Goal: Task Accomplishment & Management: Use online tool/utility

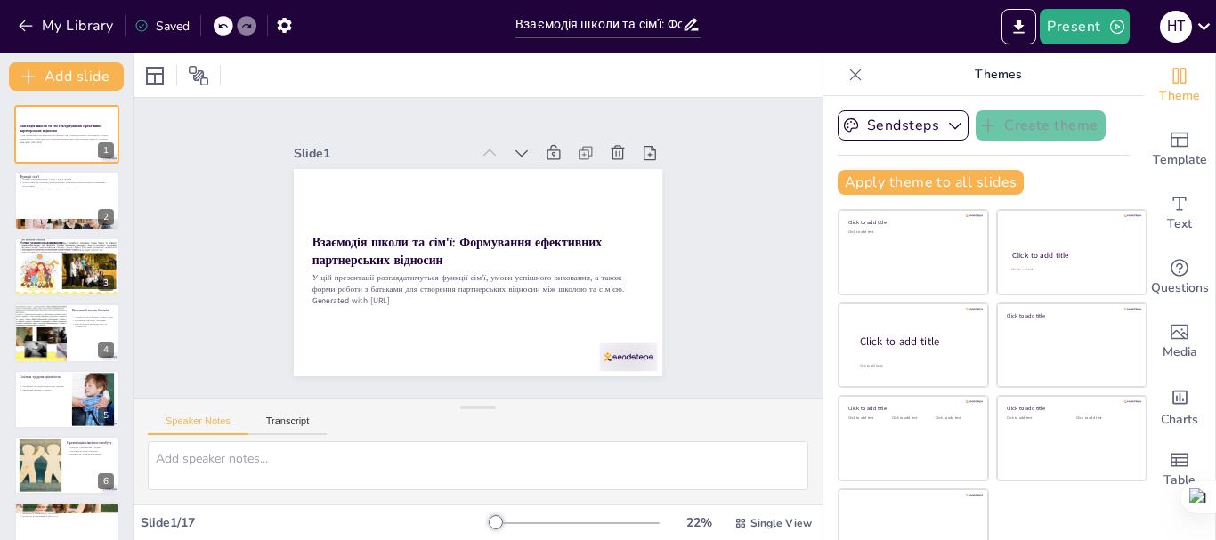
checkbox input "true"
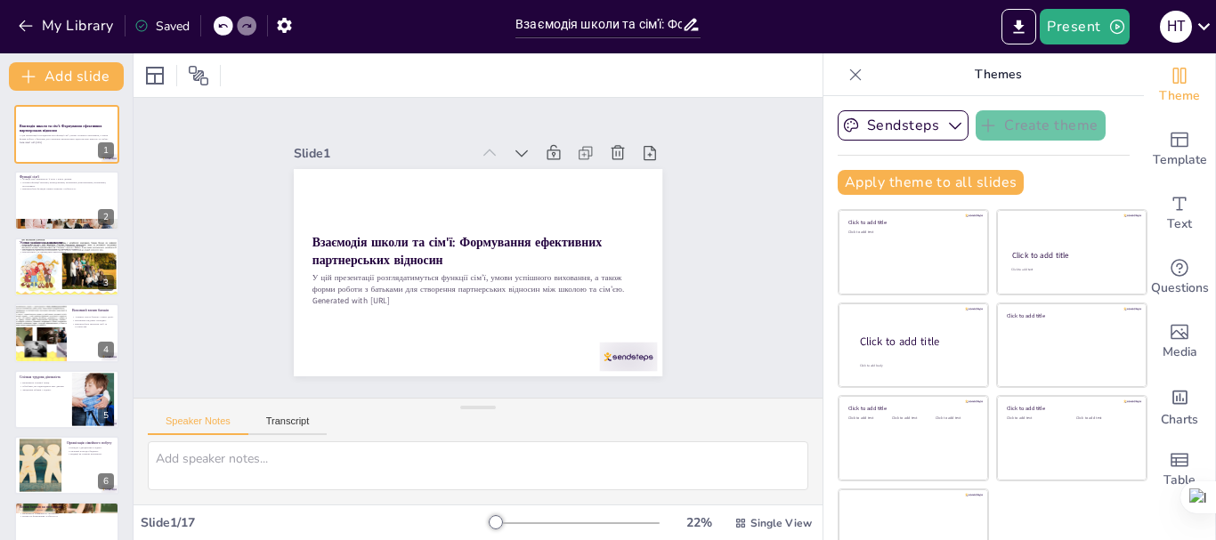
checkbox input "true"
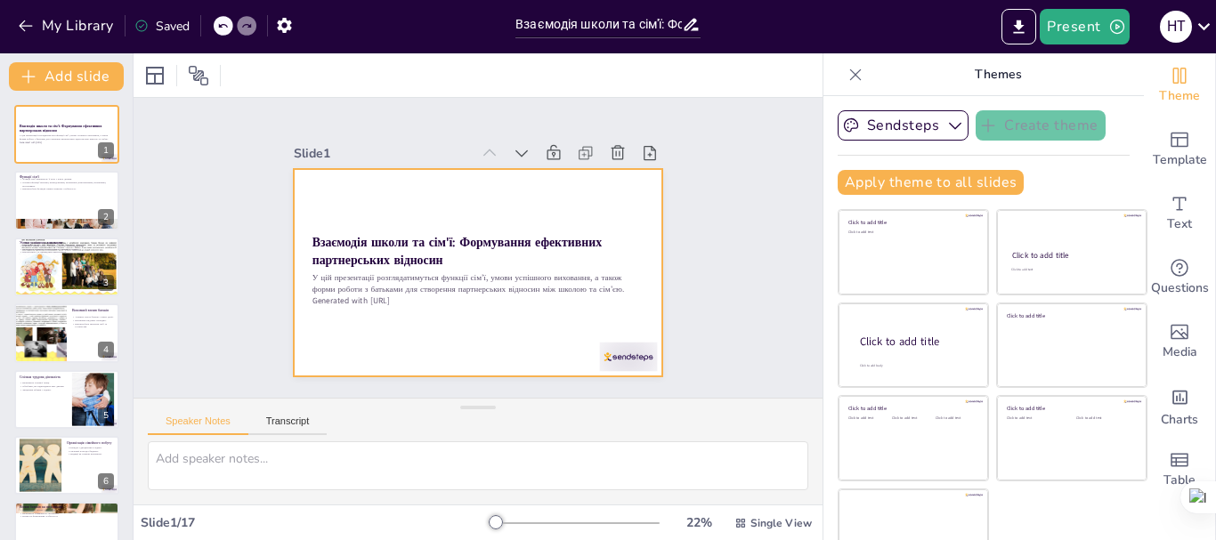
checkbox input "true"
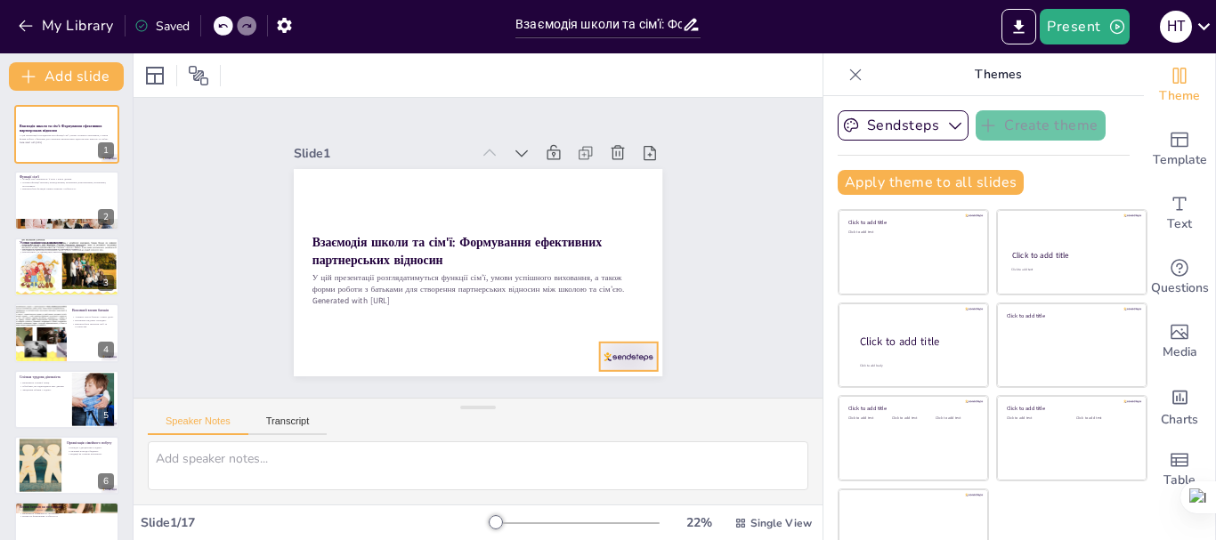
checkbox input "true"
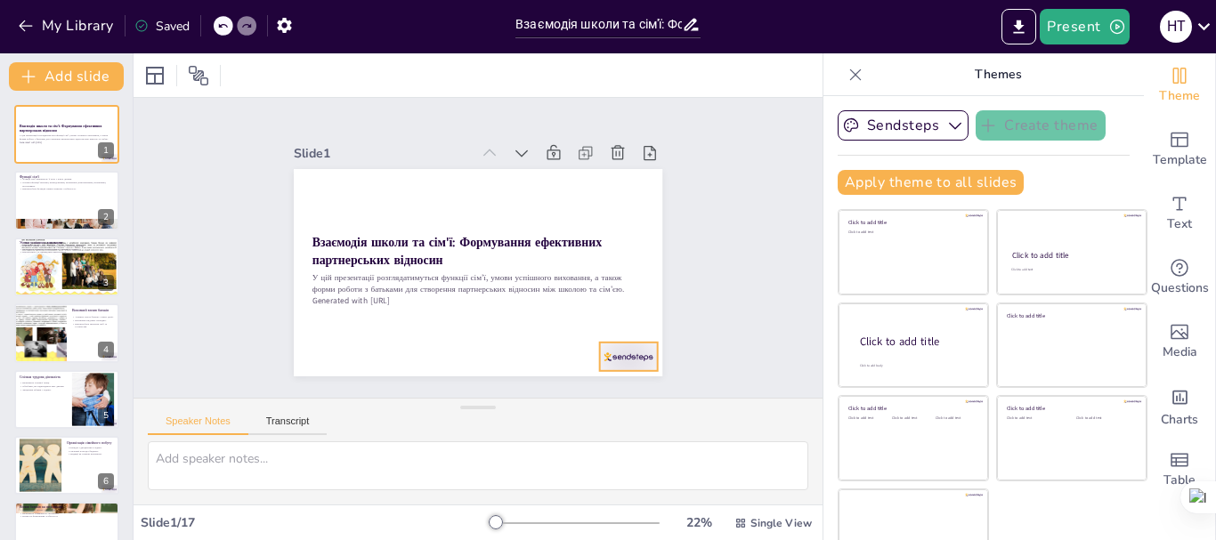
checkbox input "true"
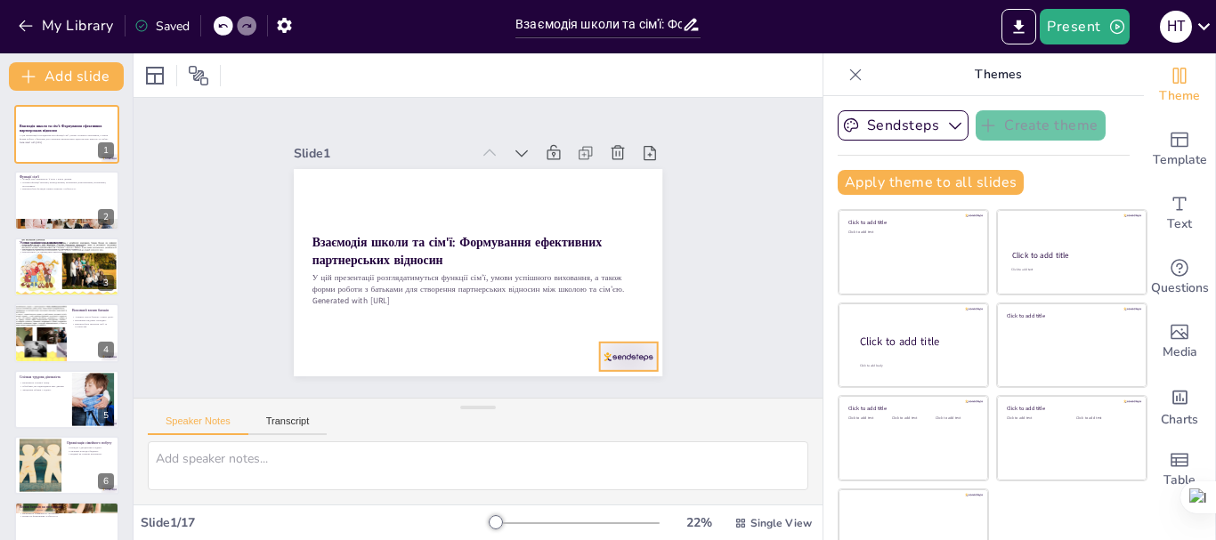
checkbox input "true"
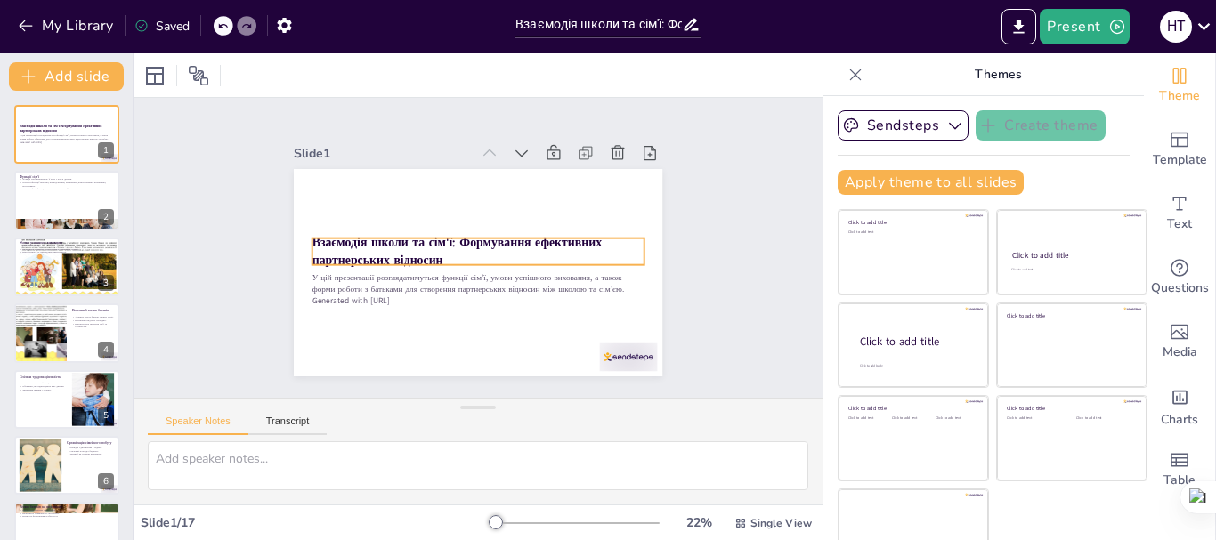
checkbox input "true"
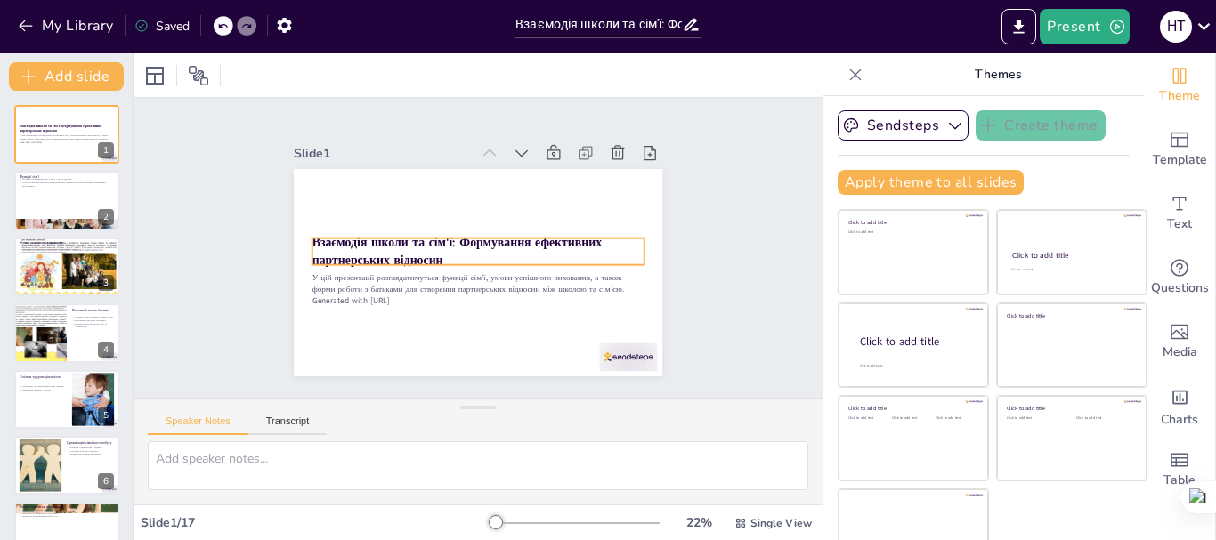
checkbox input "true"
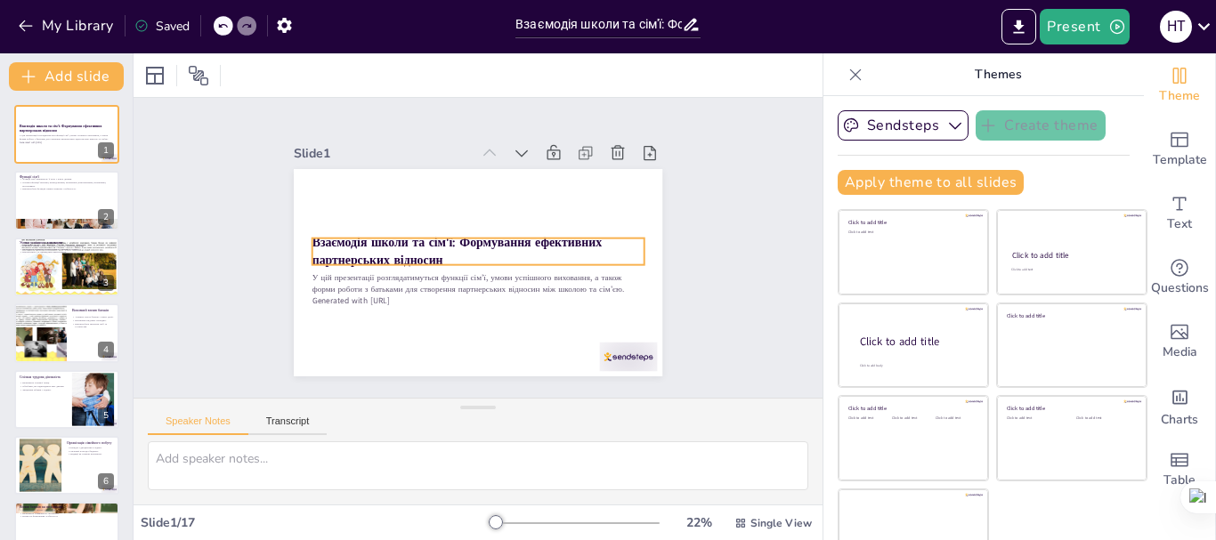
checkbox input "true"
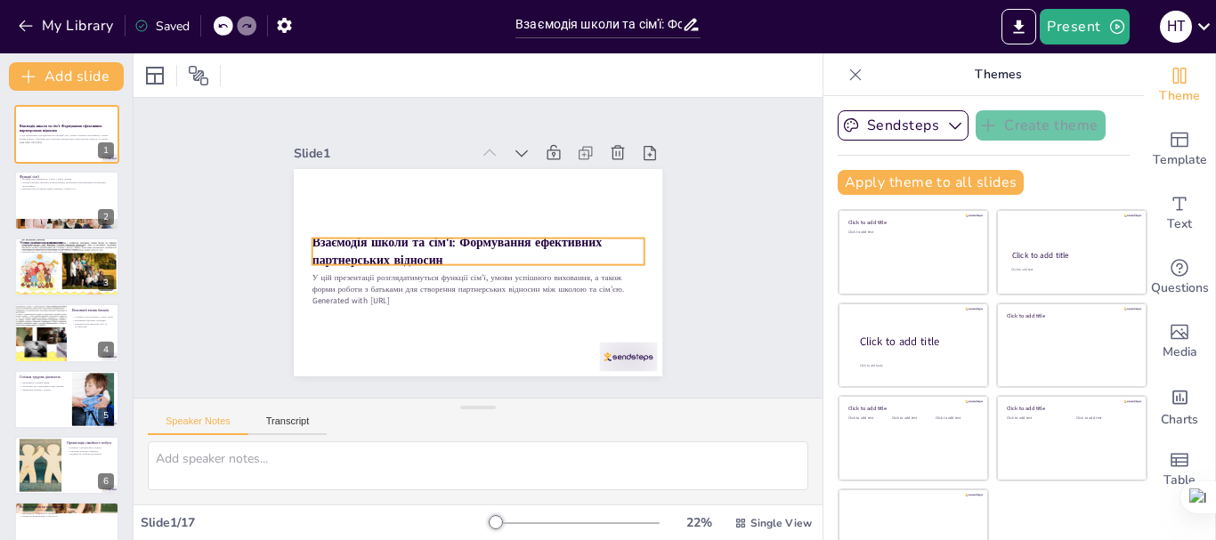
checkbox input "true"
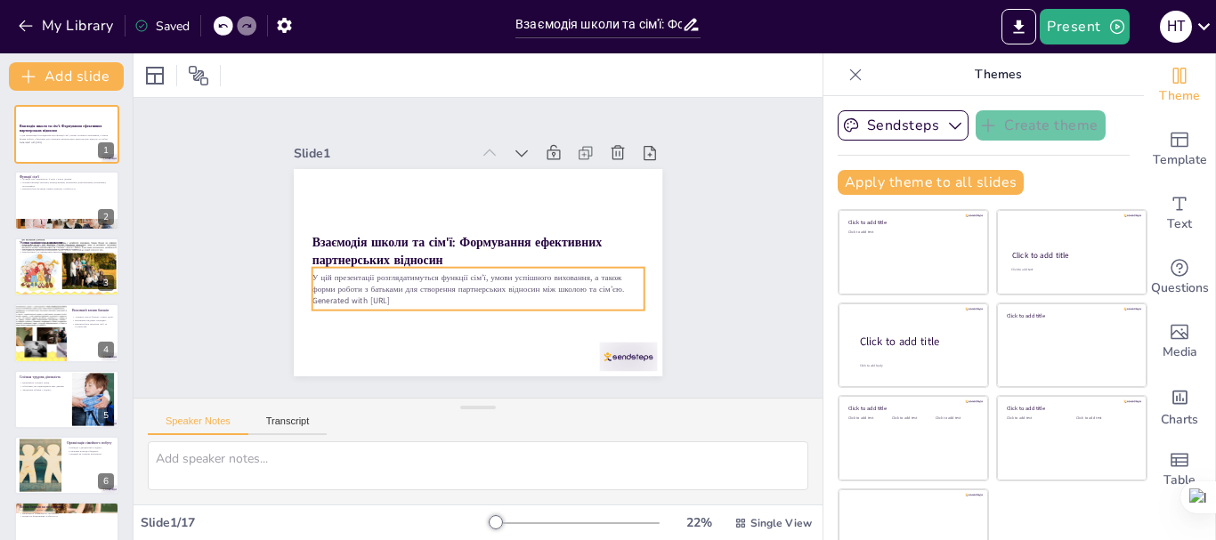
checkbox input "true"
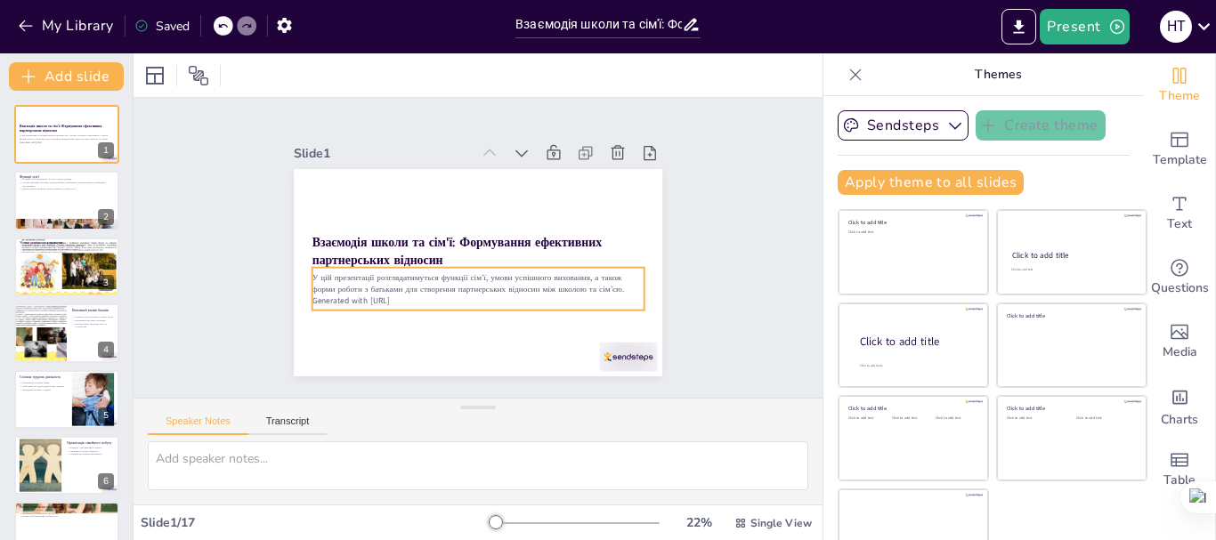
checkbox input "true"
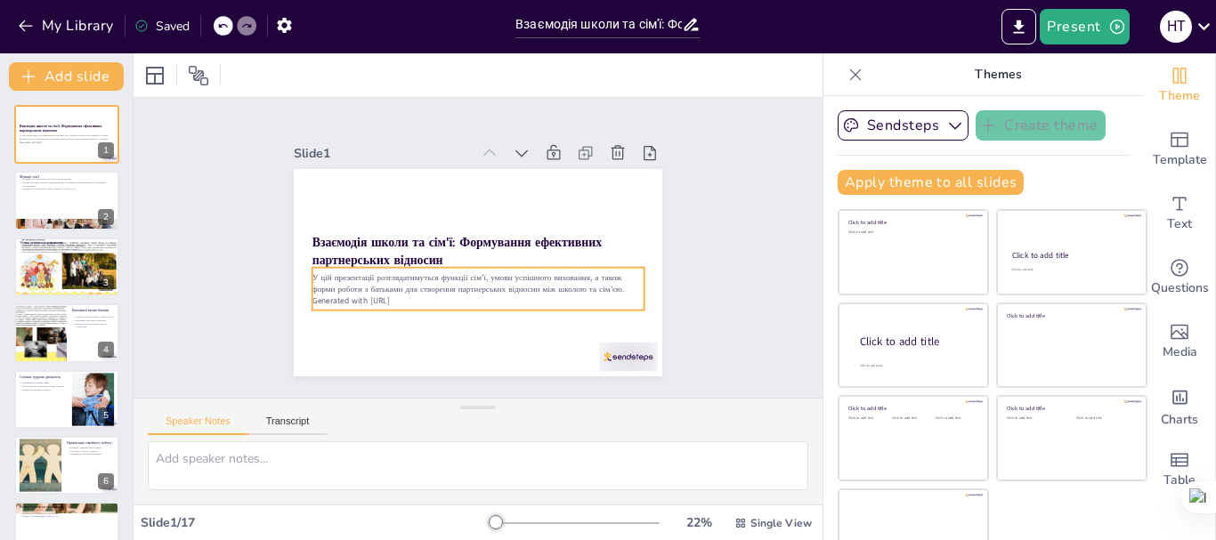
checkbox input "true"
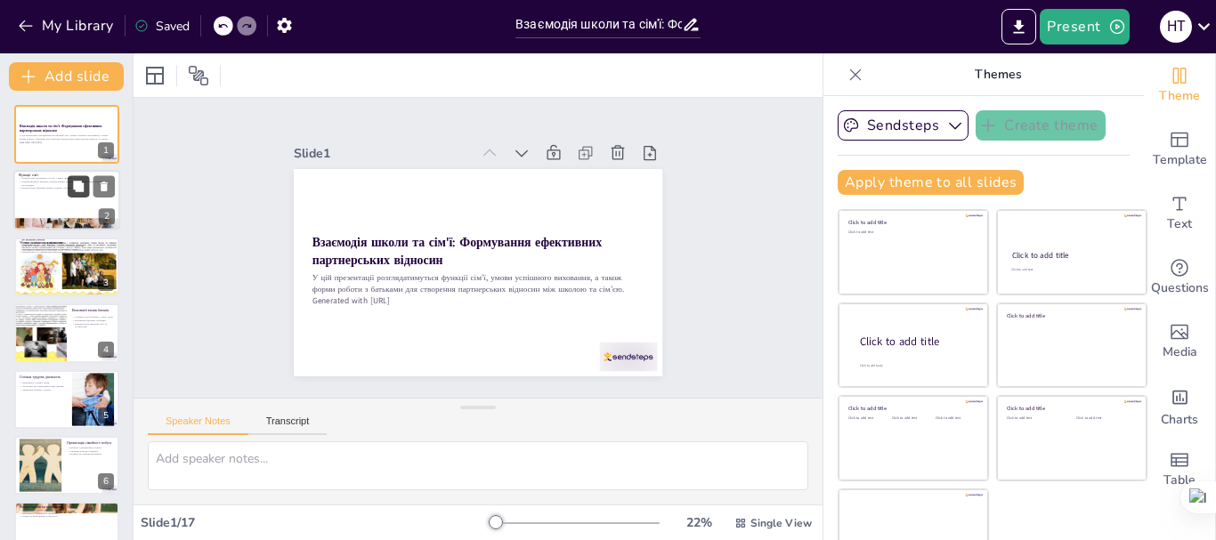
checkbox input "true"
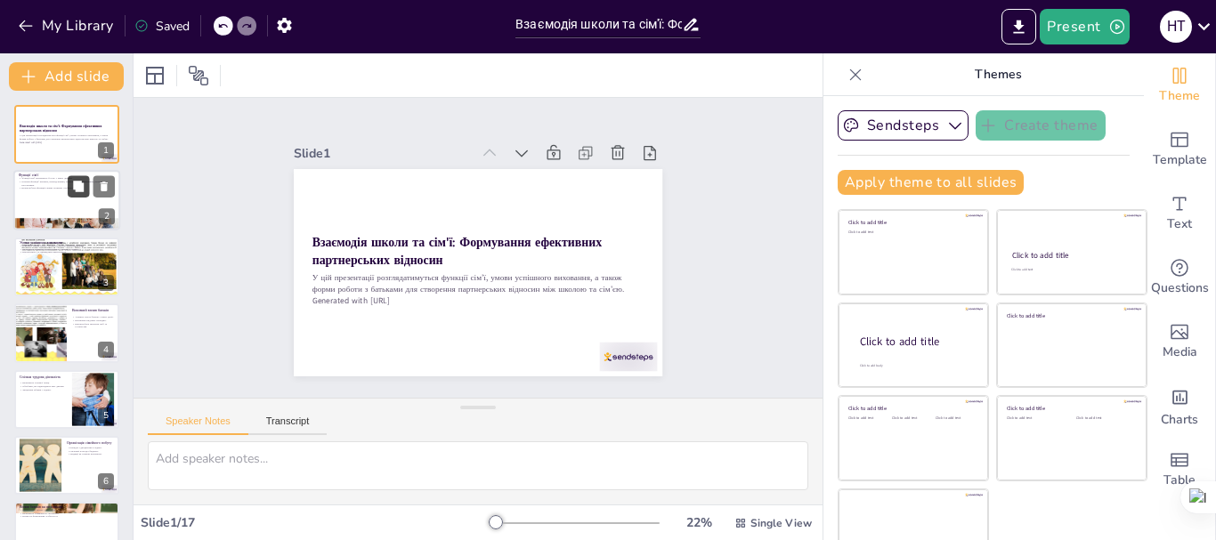
checkbox input "true"
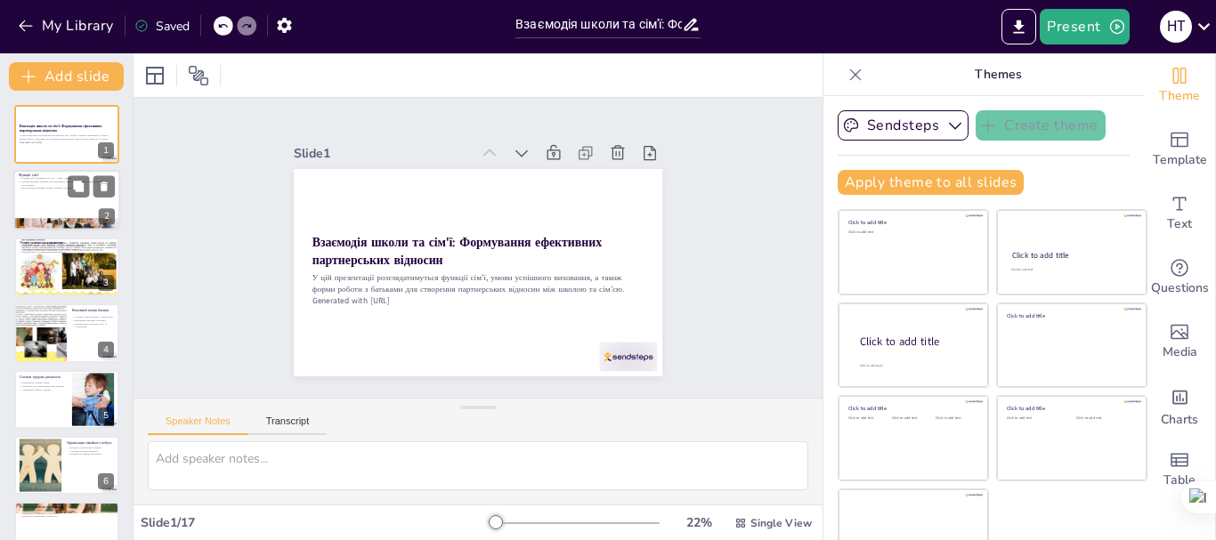
checkbox input "true"
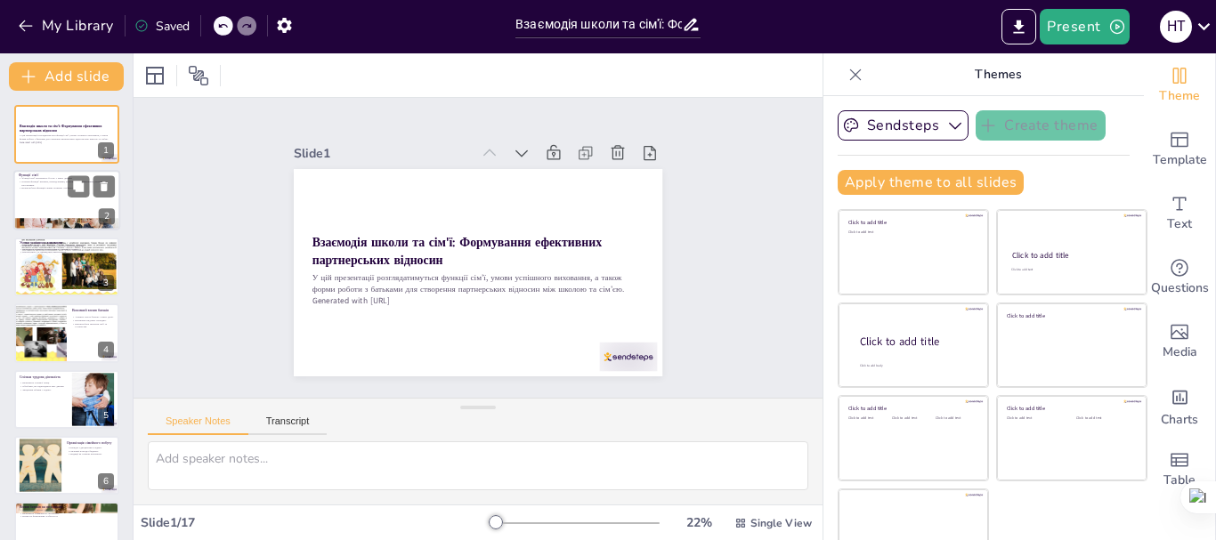
checkbox input "true"
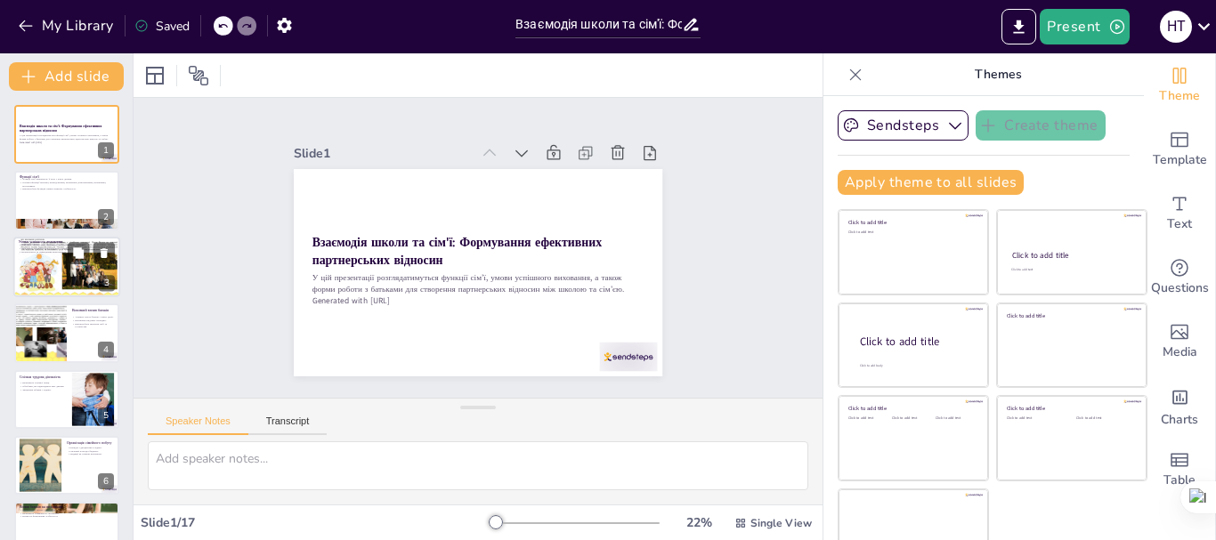
checkbox input "true"
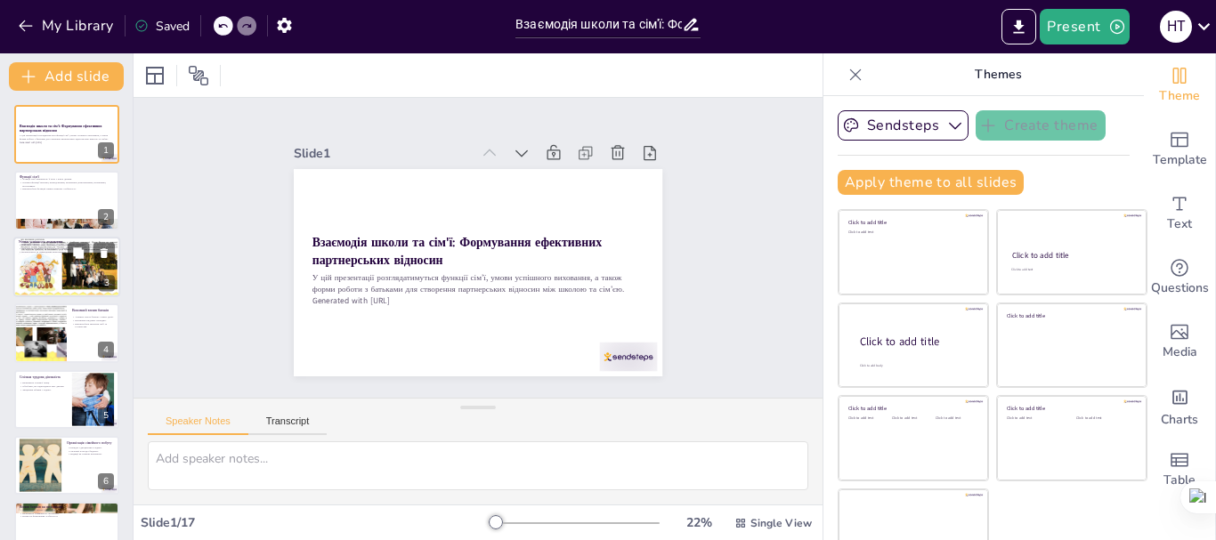
checkbox input "true"
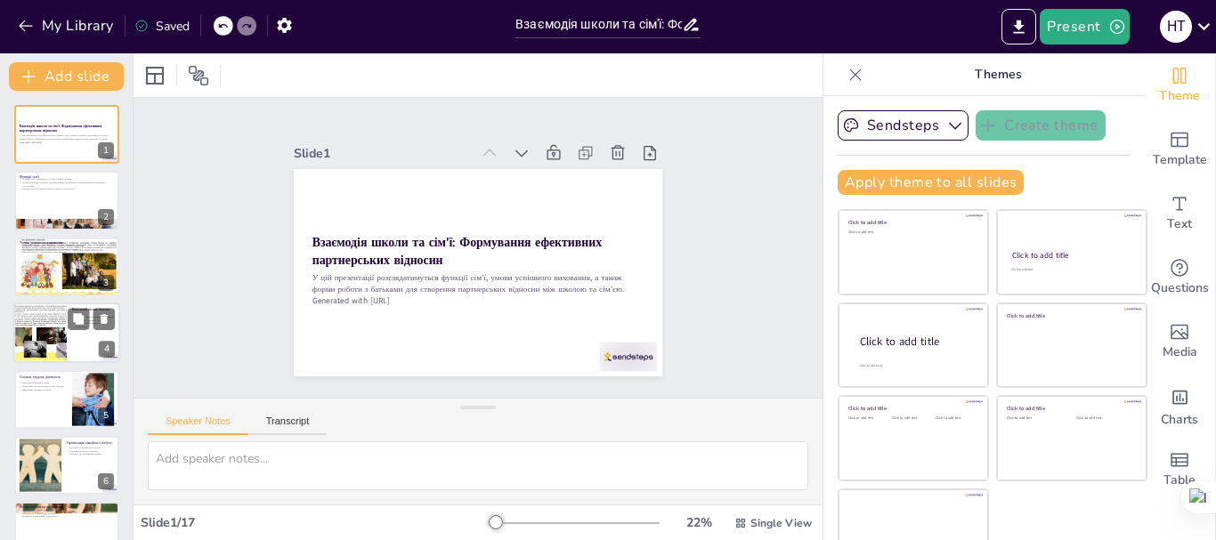
checkbox input "true"
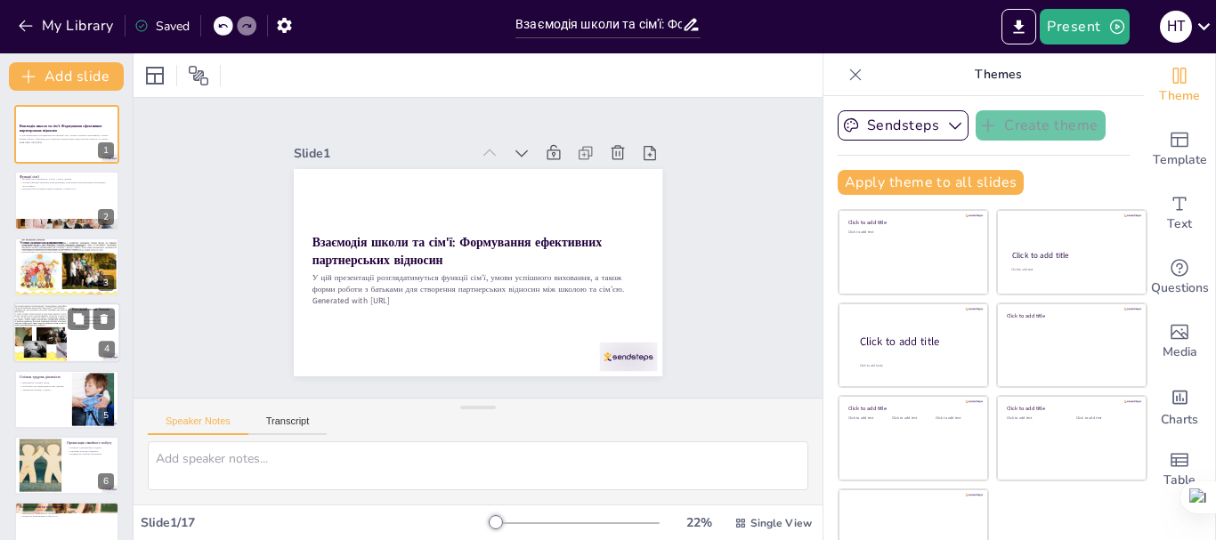
checkbox input "true"
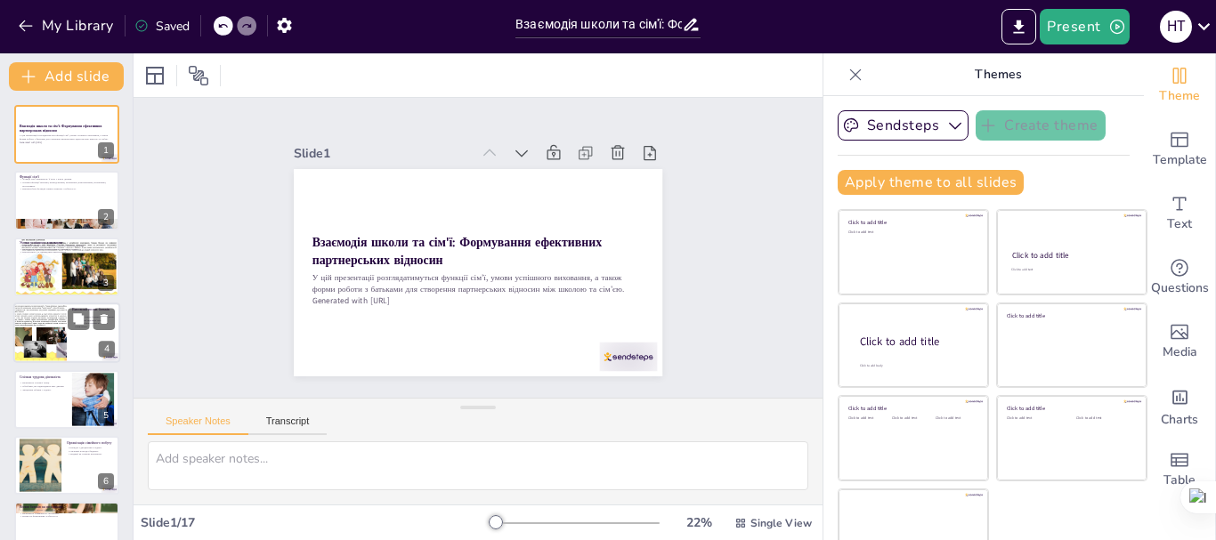
checkbox input "true"
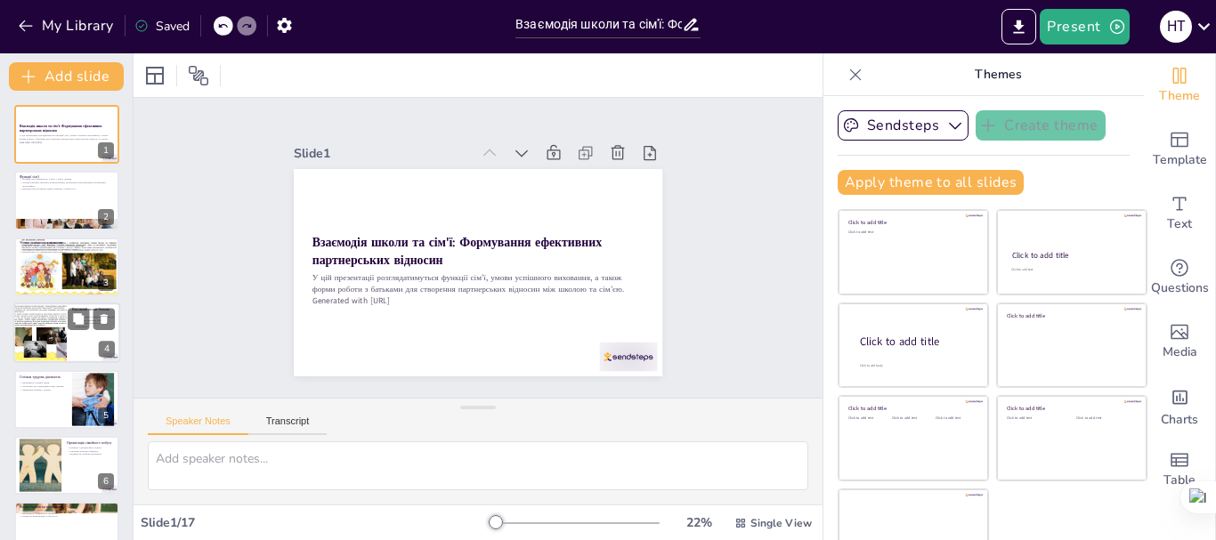
scroll to position [267, 0]
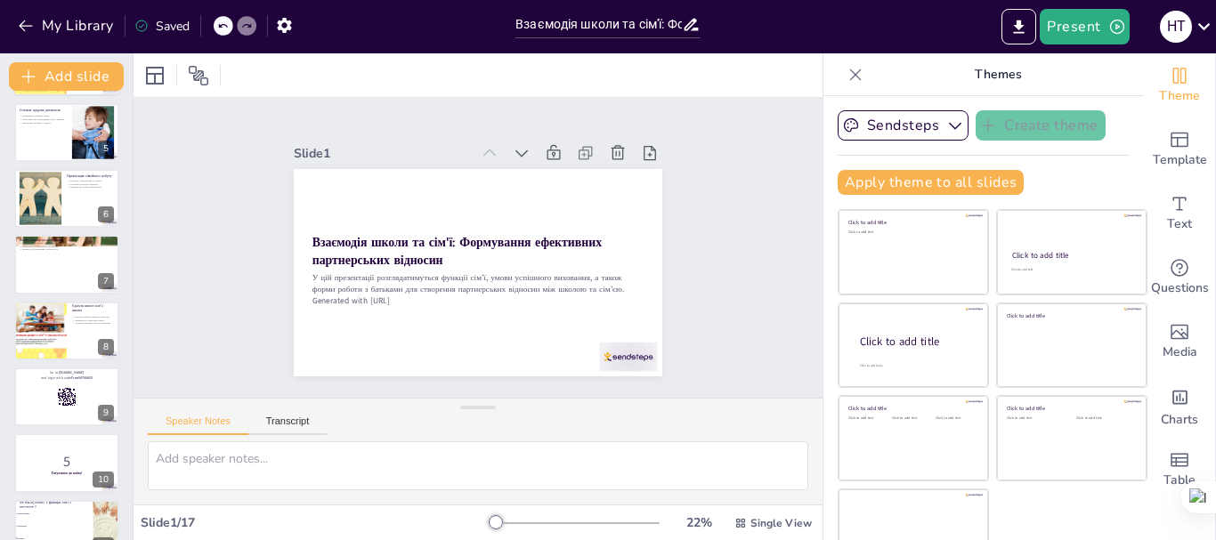
checkbox input "true"
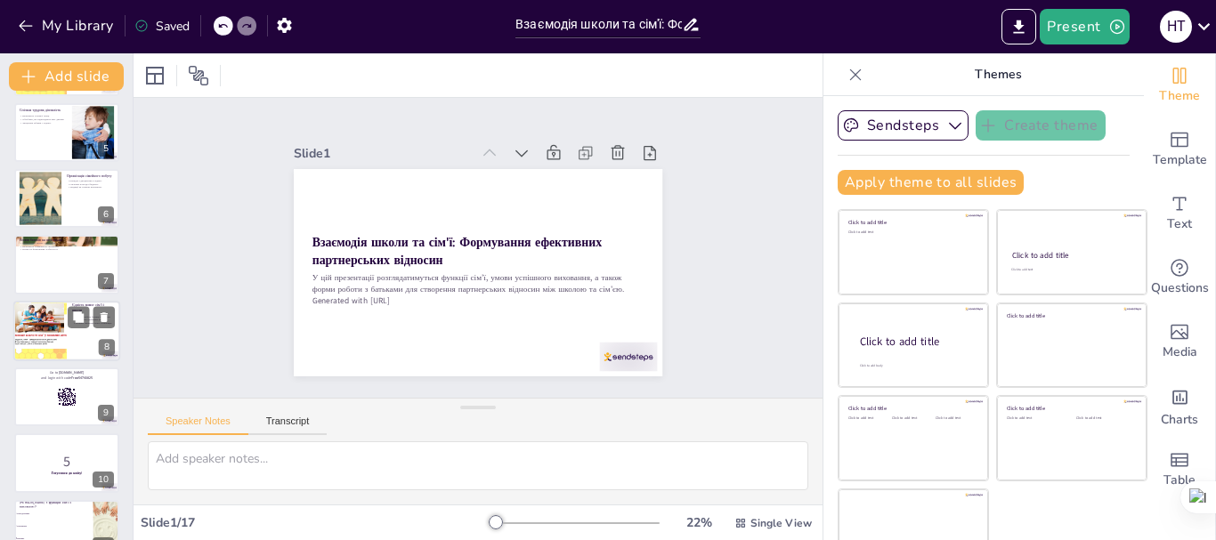
checkbox input "true"
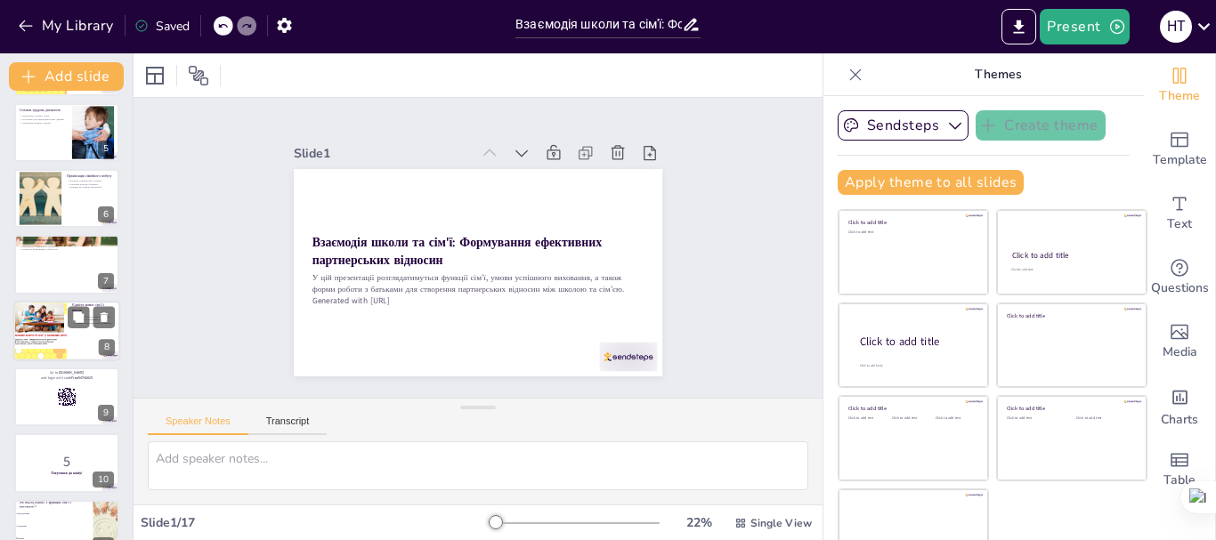
checkbox input "true"
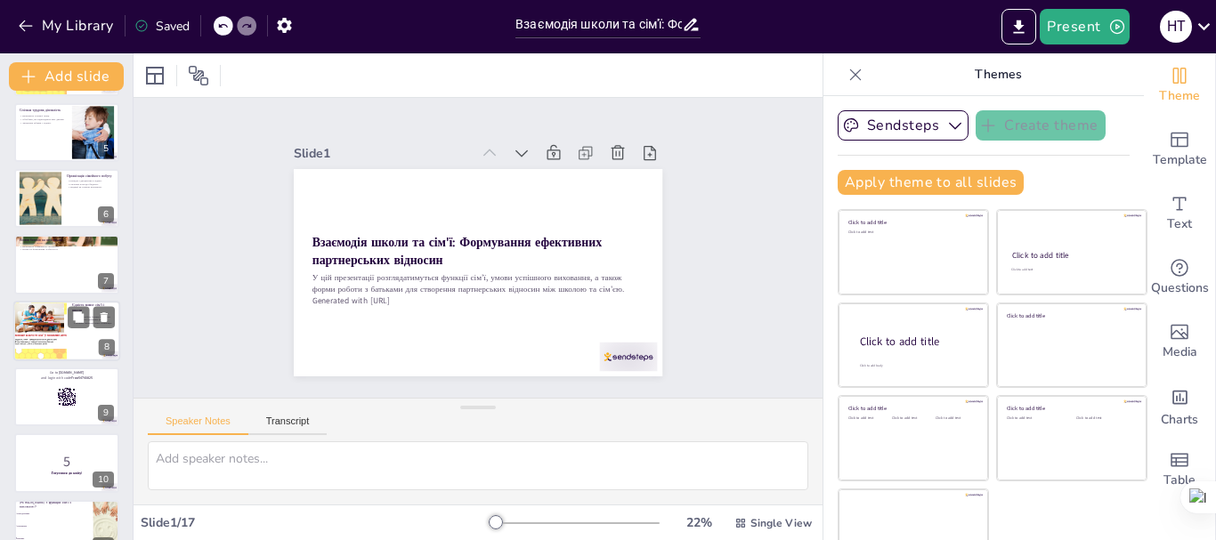
checkbox input "true"
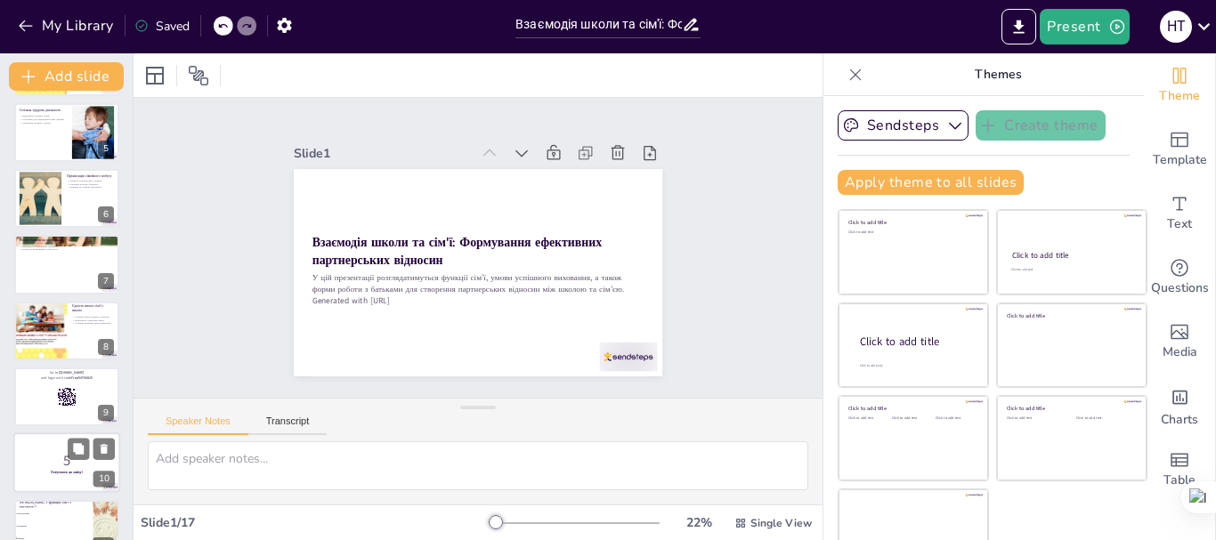
checkbox input "true"
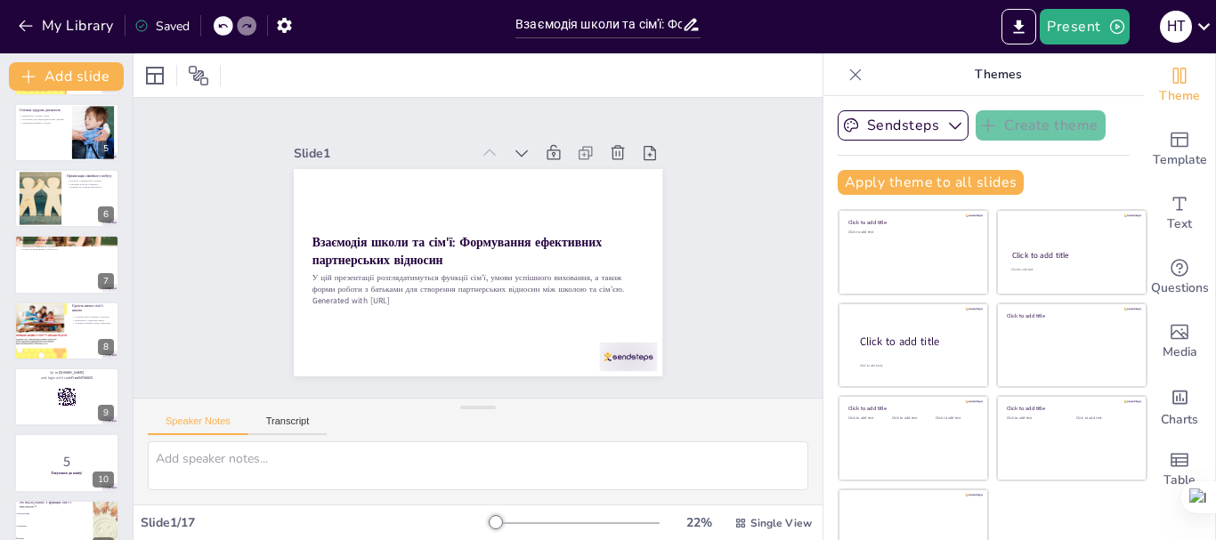
checkbox input "true"
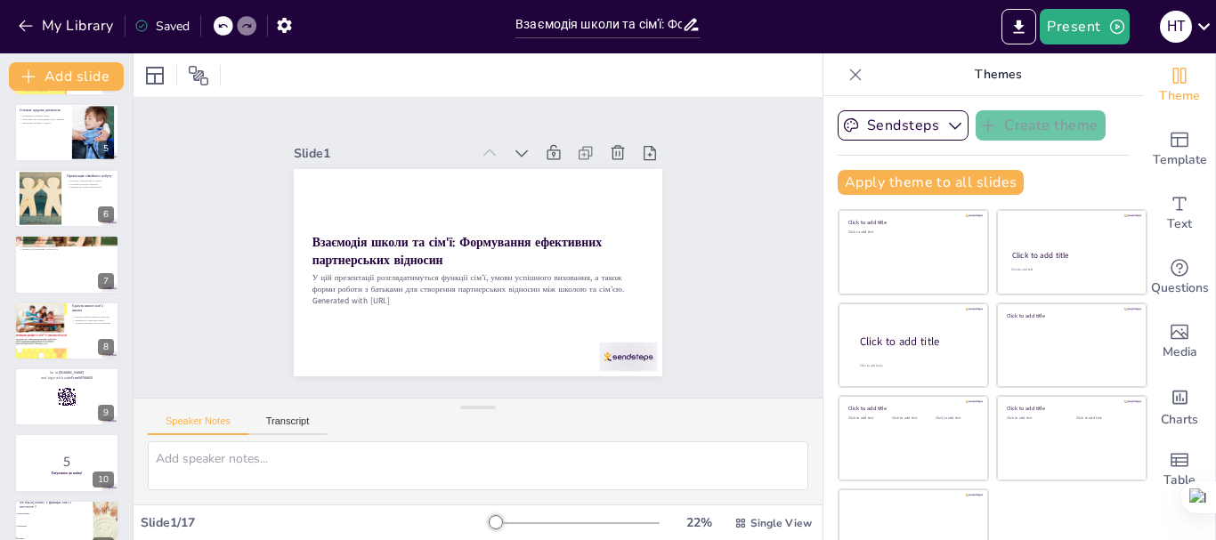
checkbox input "true"
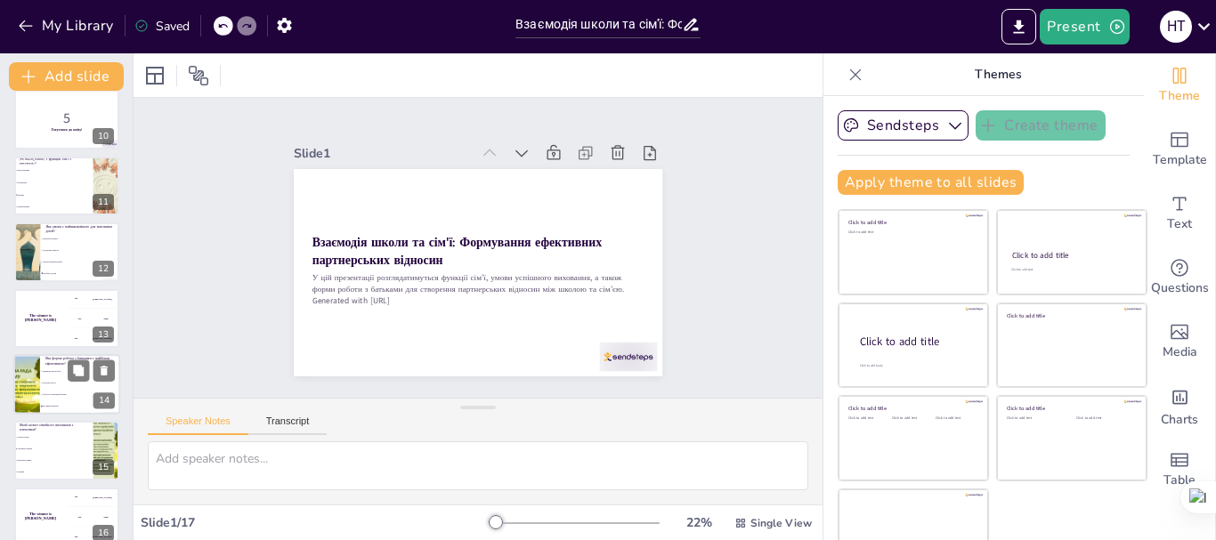
checkbox input "true"
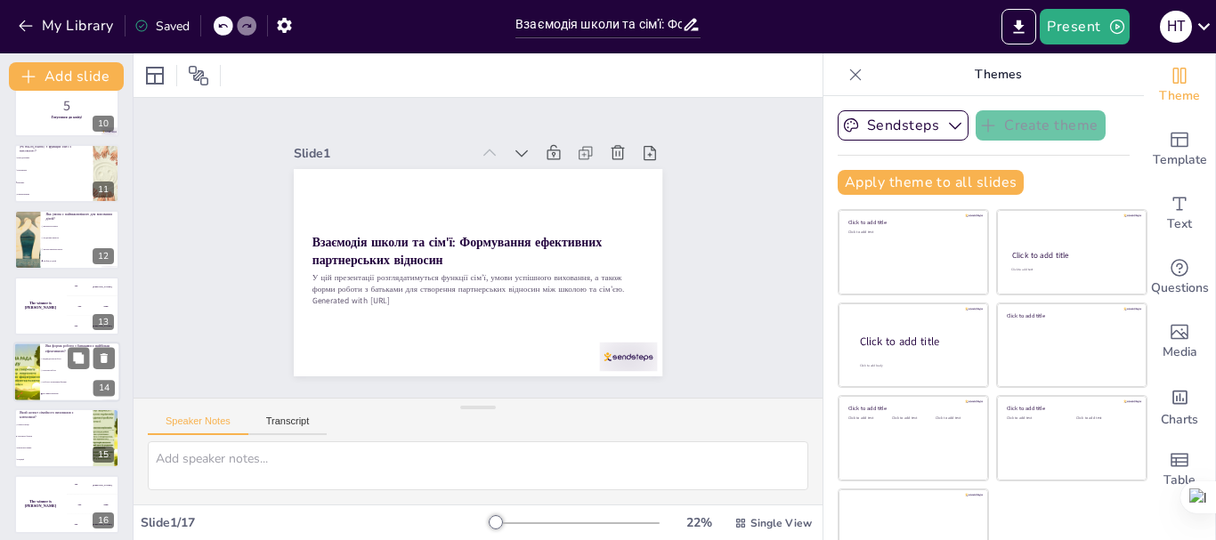
scroll to position [697, 0]
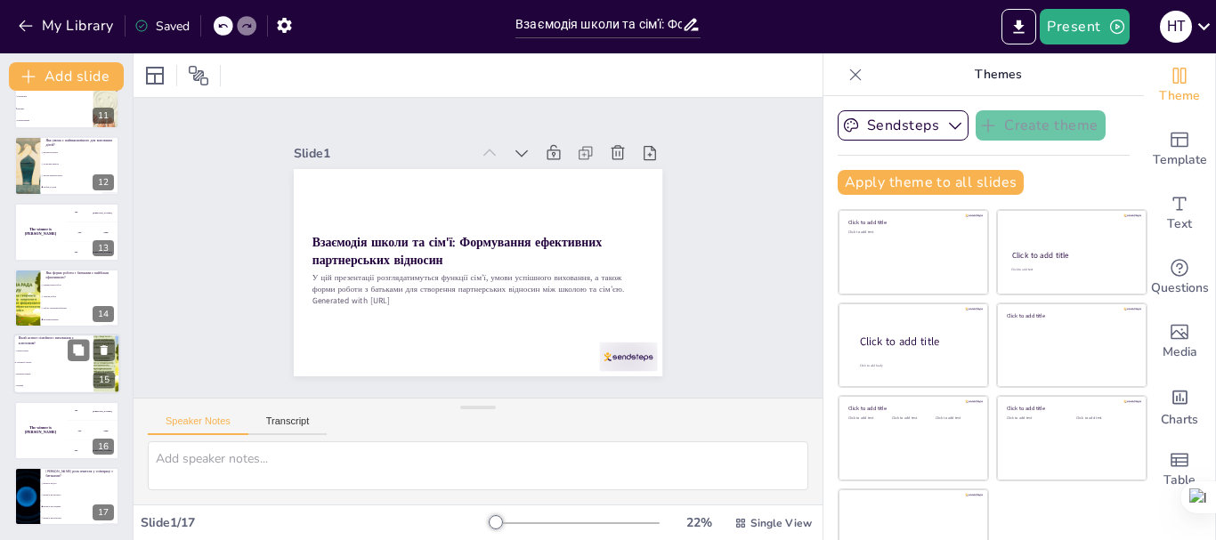
checkbox input "true"
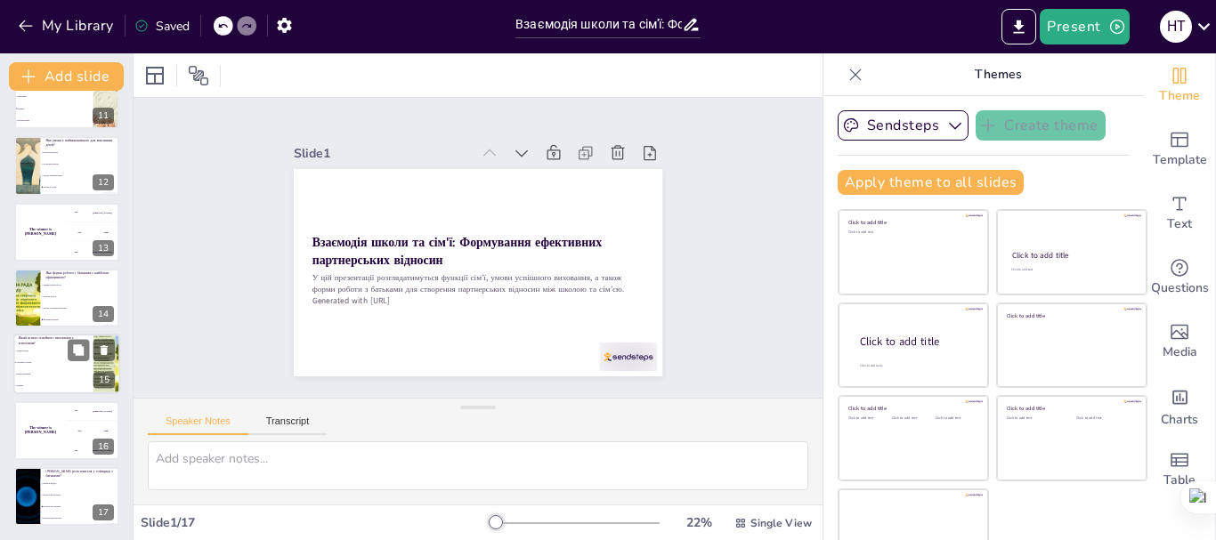
checkbox input "true"
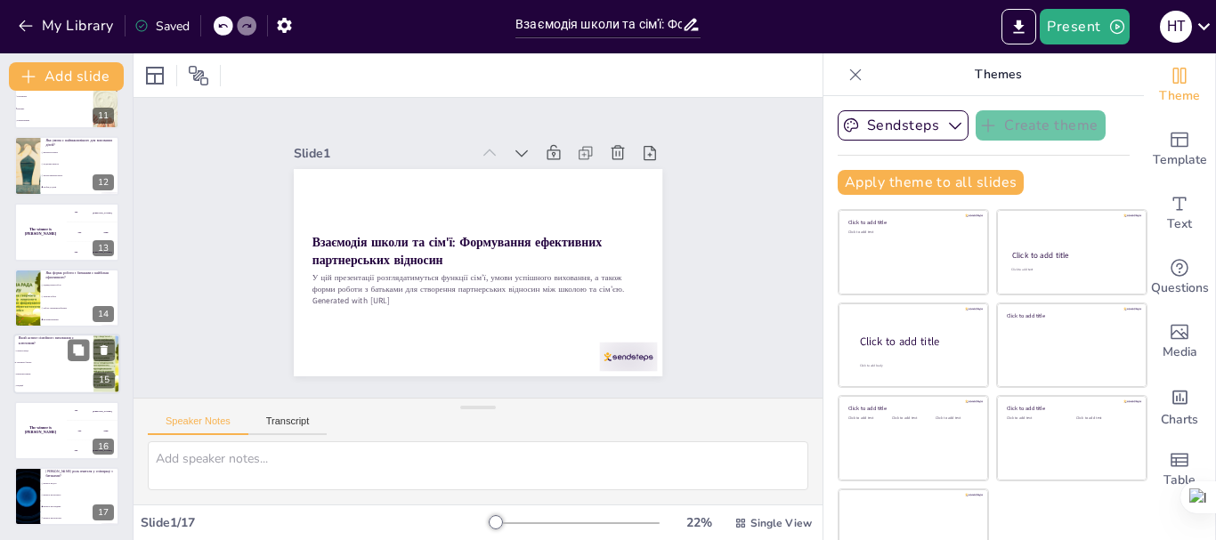
checkbox input "true"
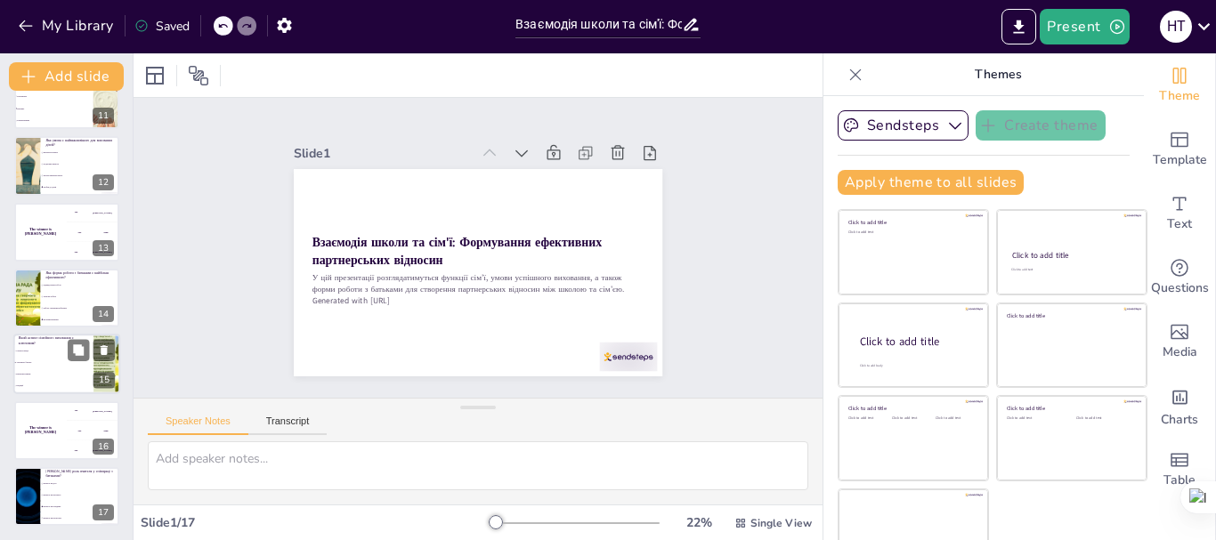
checkbox input "true"
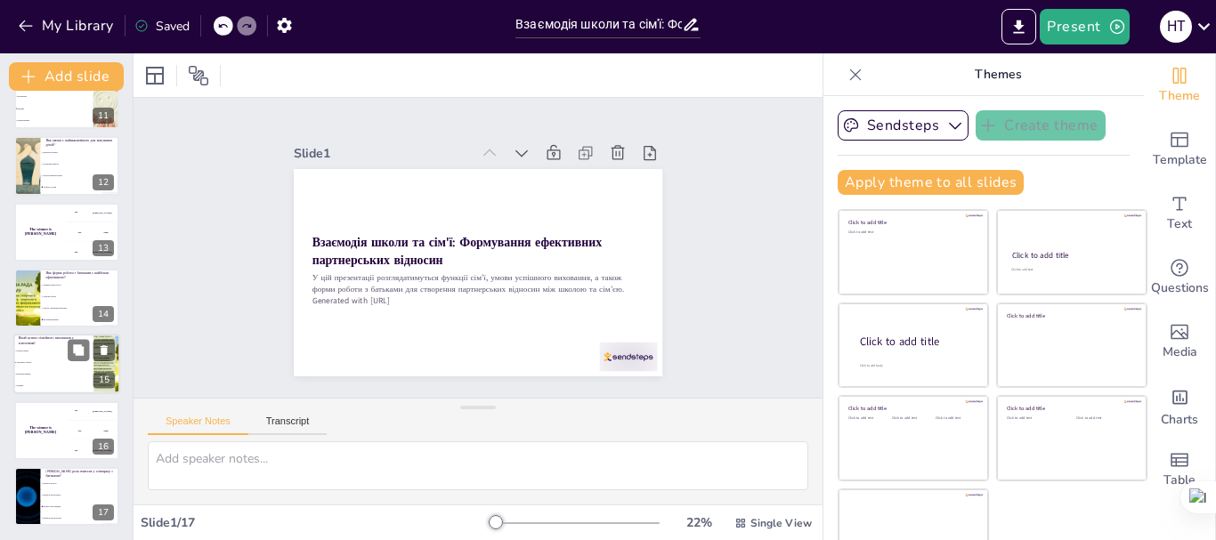
click at [57, 374] on span "Взаєморозуміння" at bounding box center [54, 375] width 77 height 3
type textarea "Відповідь "Авторитет батьків" є правильною, оскільки він є основою для формуван…"
checkbox input "true"
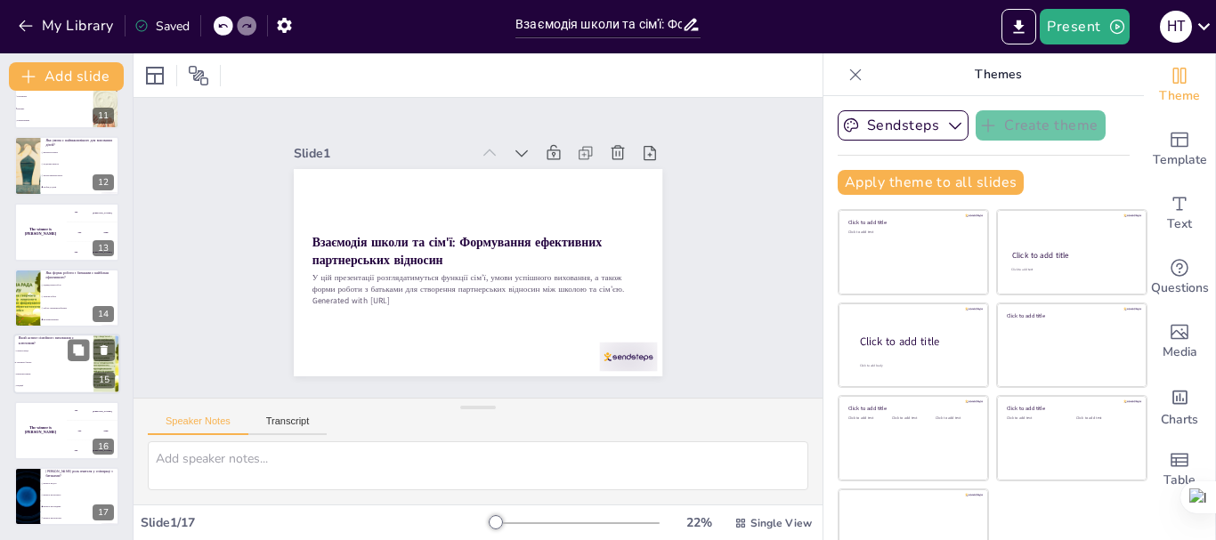
checkbox input "true"
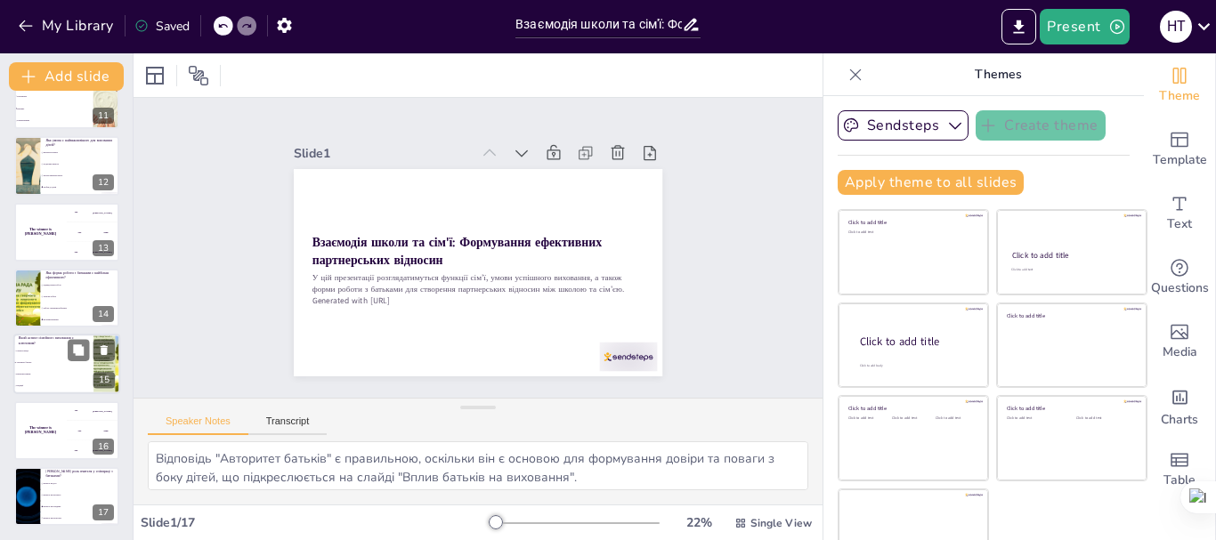
checkbox input "true"
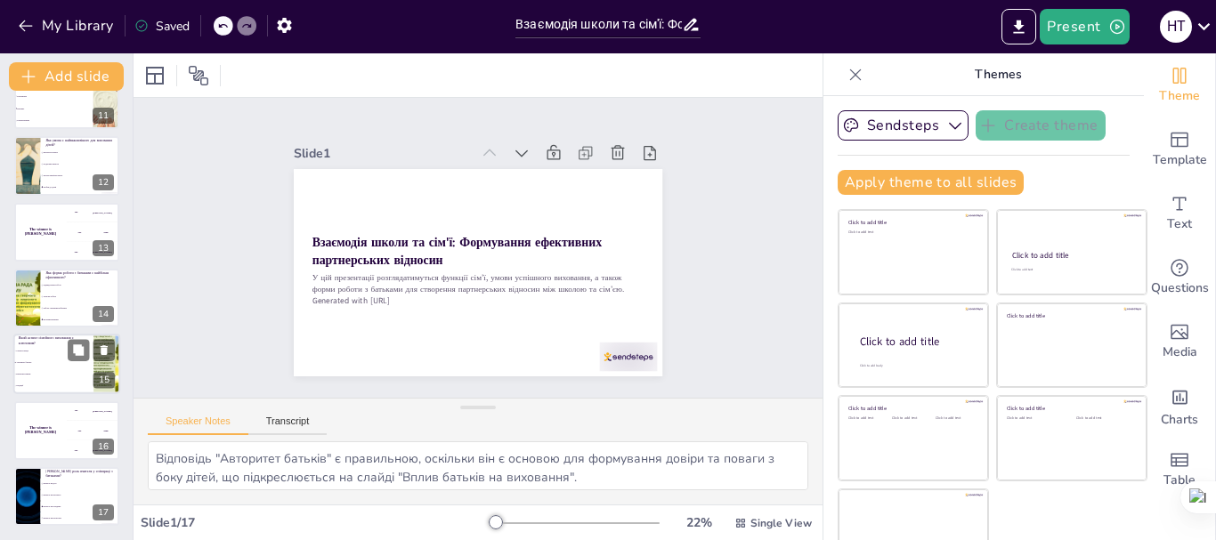
checkbox input "true"
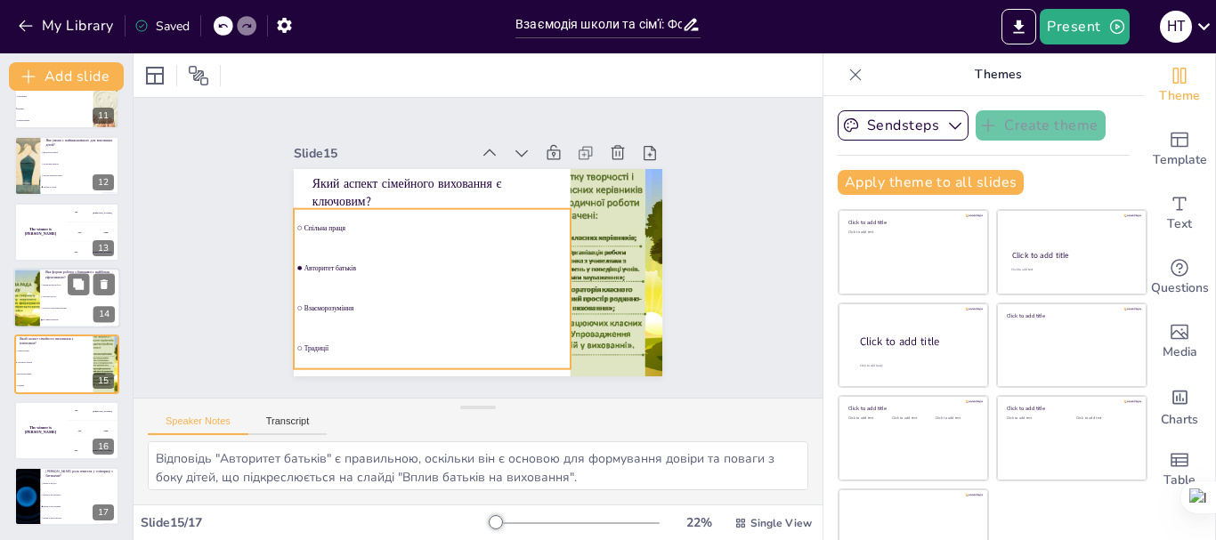
checkbox input "true"
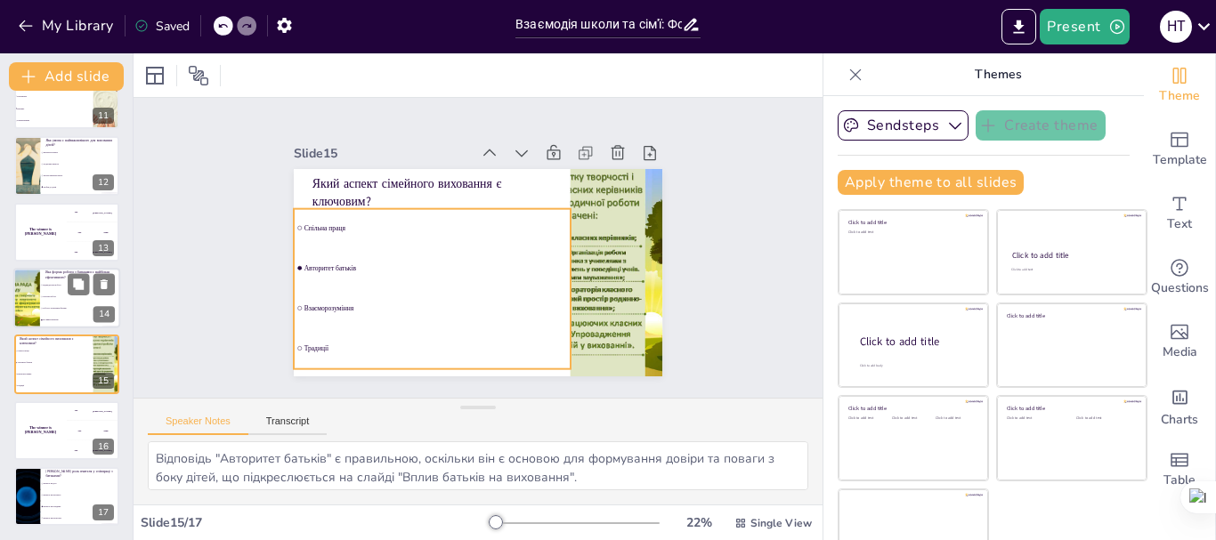
checkbox input "true"
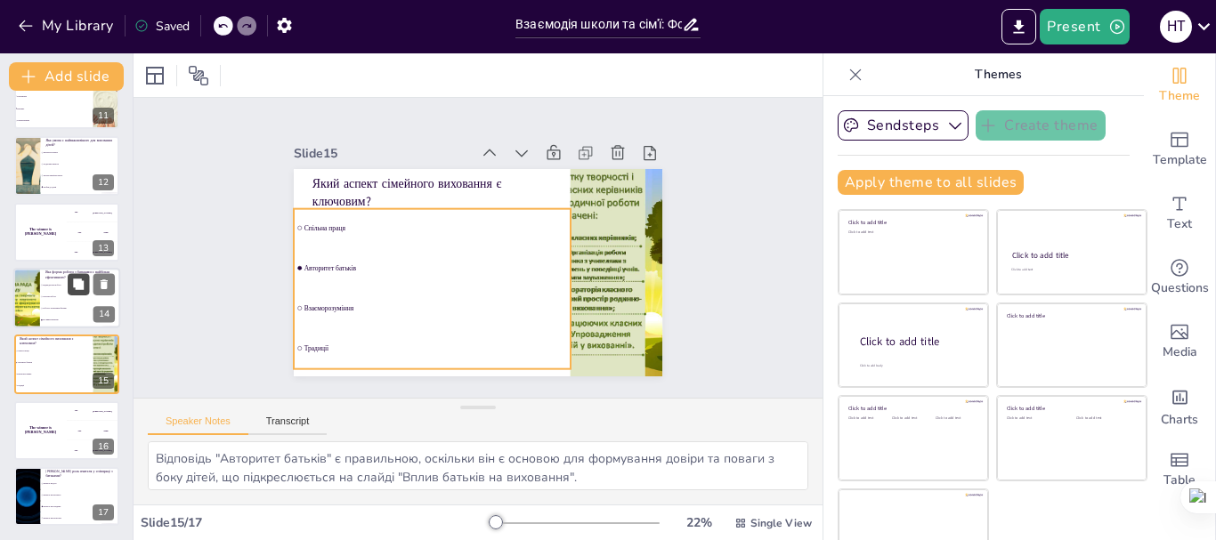
checkbox input "true"
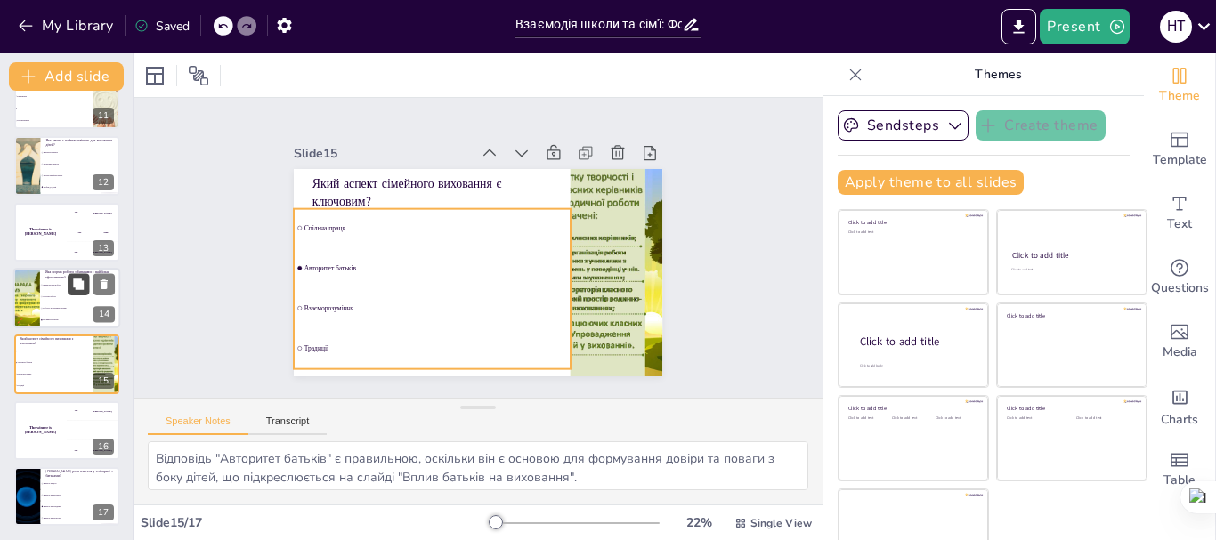
checkbox input "true"
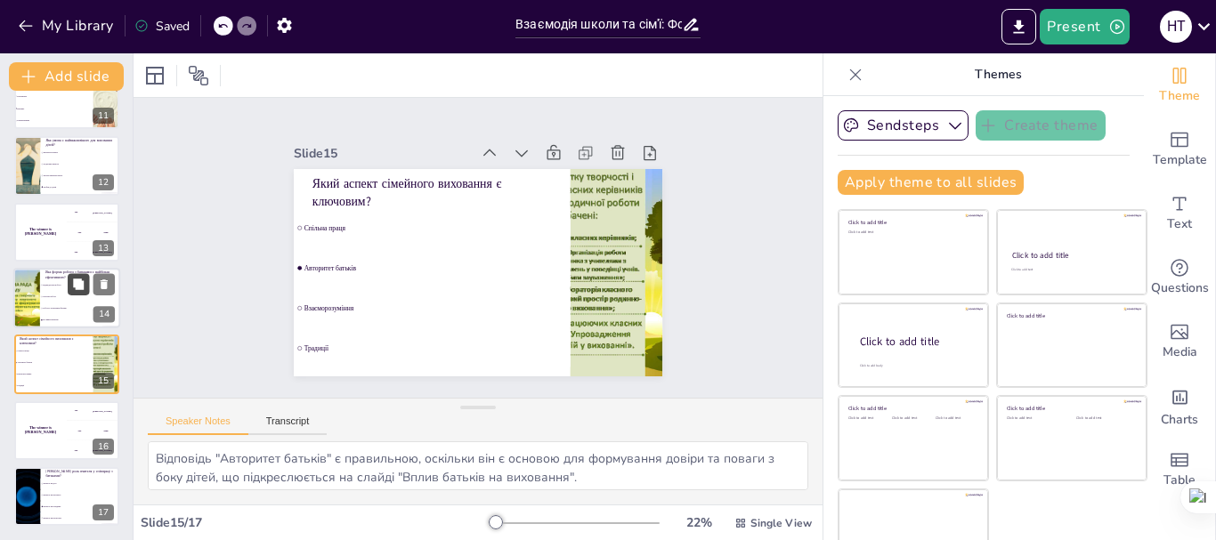
click at [73, 293] on button at bounding box center [78, 283] width 21 height 21
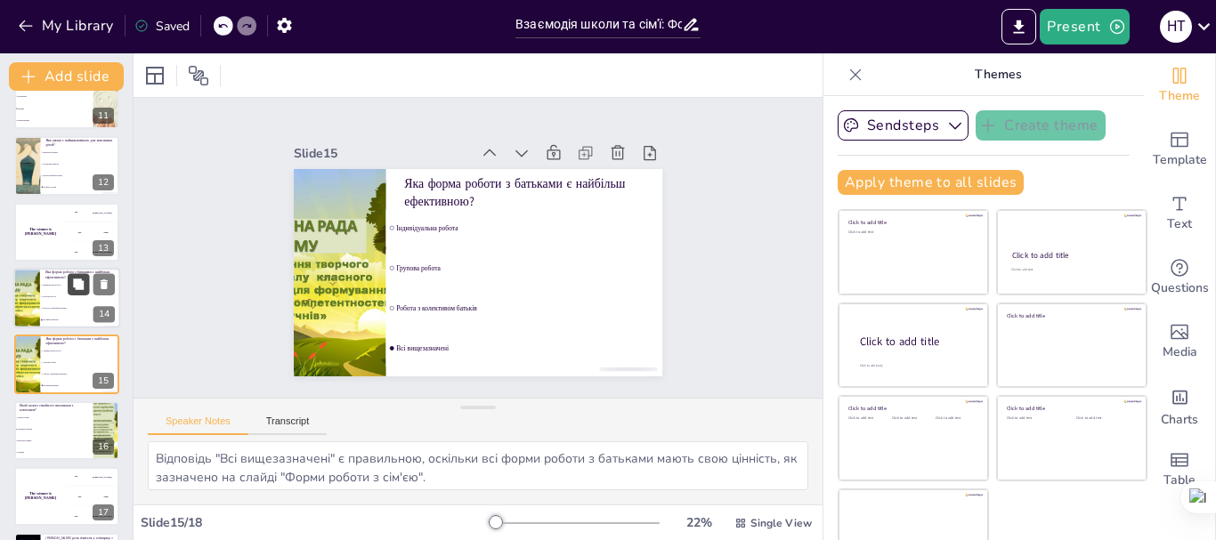
scroll to position [746, 0]
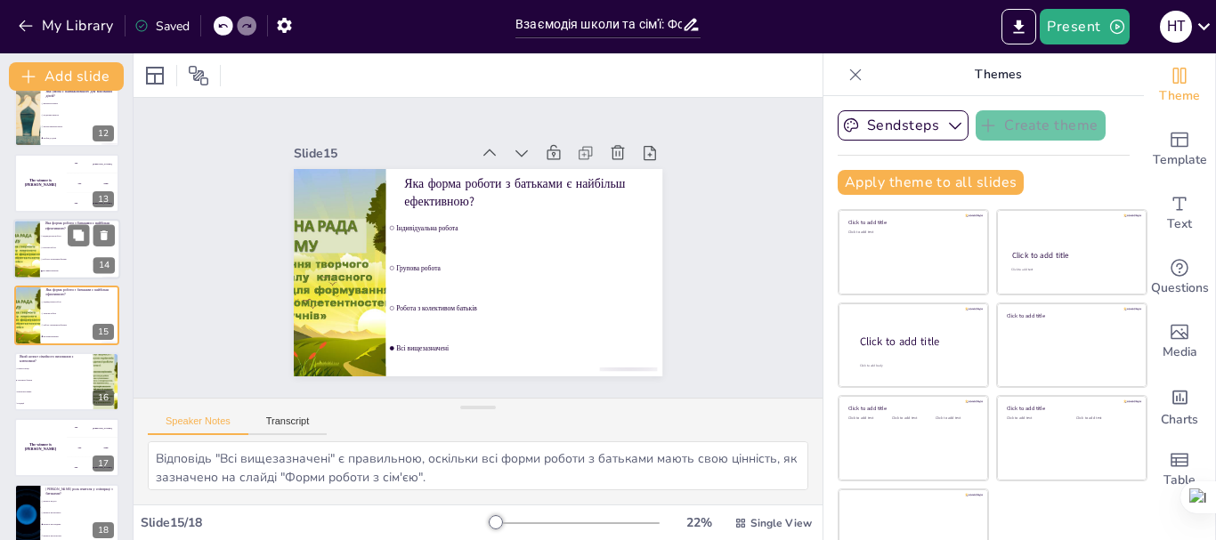
click at [47, 252] on li "Групова робота" at bounding box center [80, 248] width 80 height 12
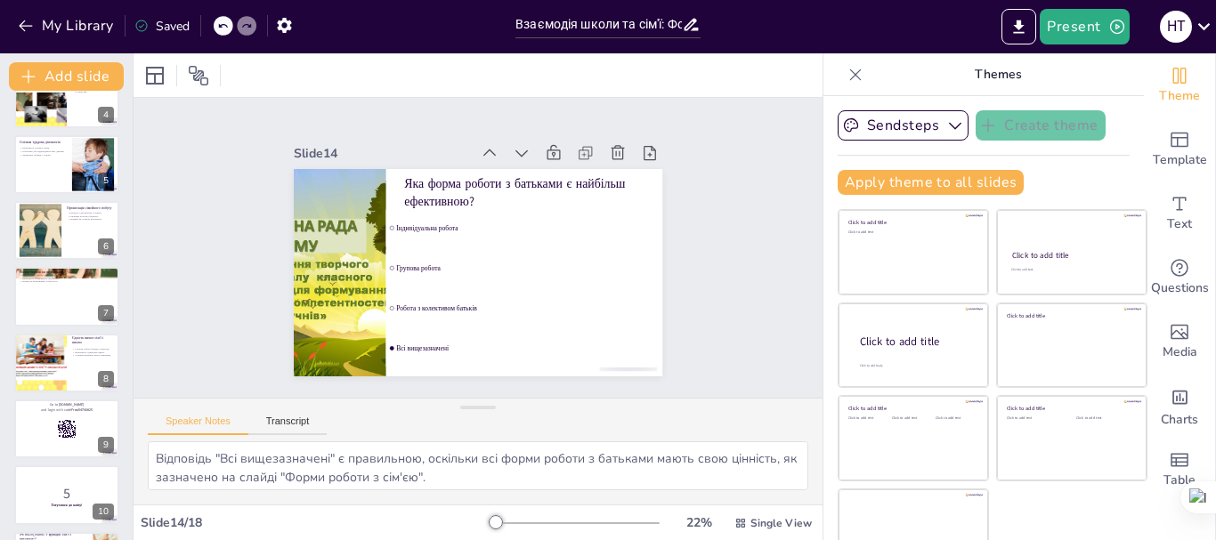
scroll to position [0, 0]
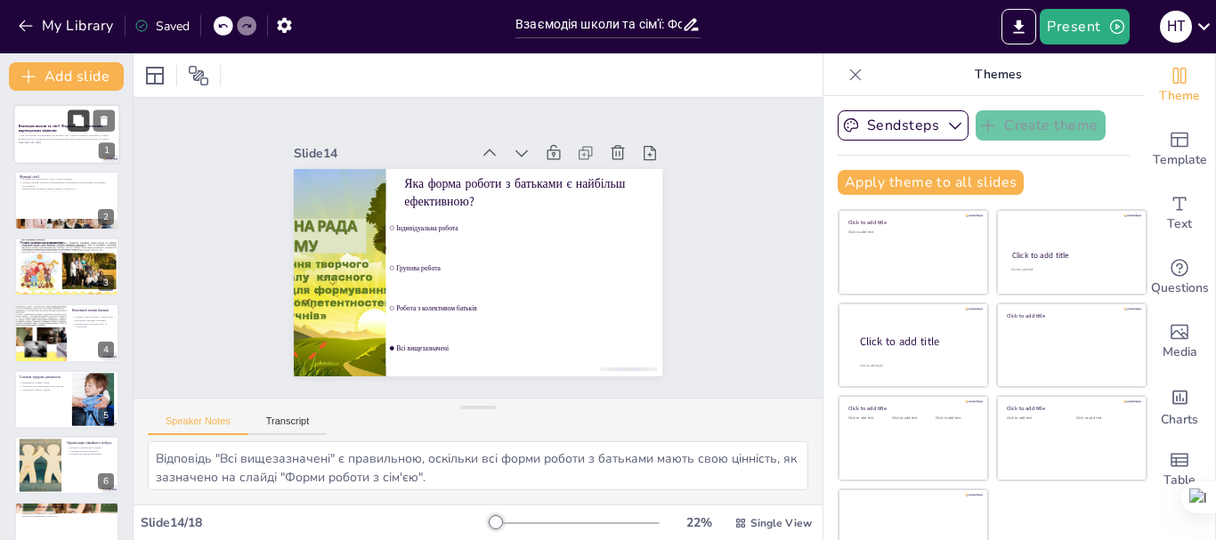
click at [68, 129] on button at bounding box center [78, 119] width 21 height 21
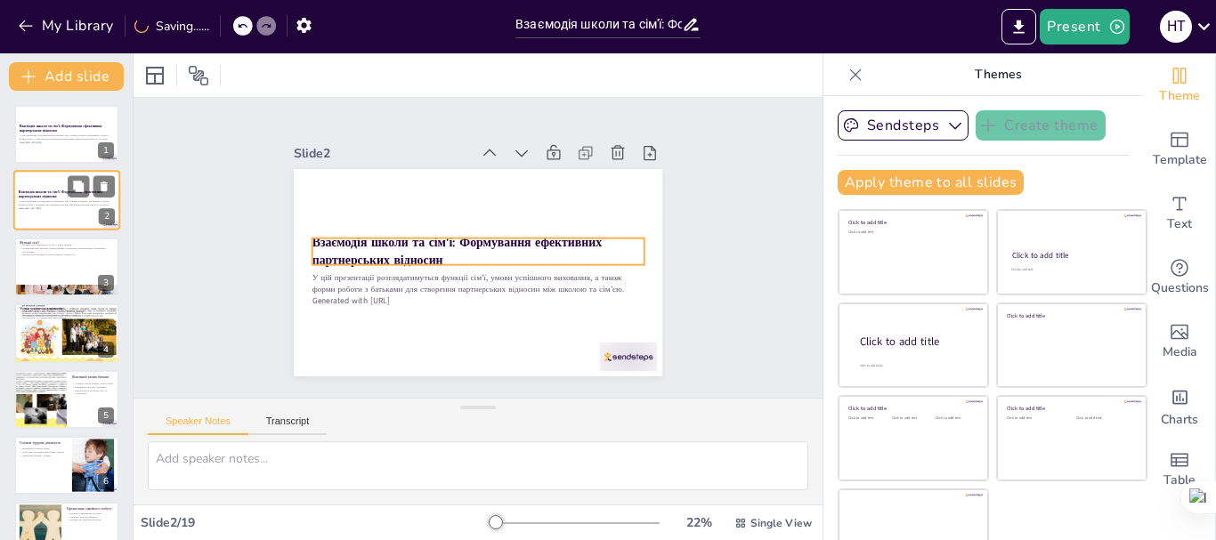
click at [61, 196] on p "Взаємодія школи та сім'ї: Формування ефективних партнерських відносин" at bounding box center [67, 195] width 96 height 10
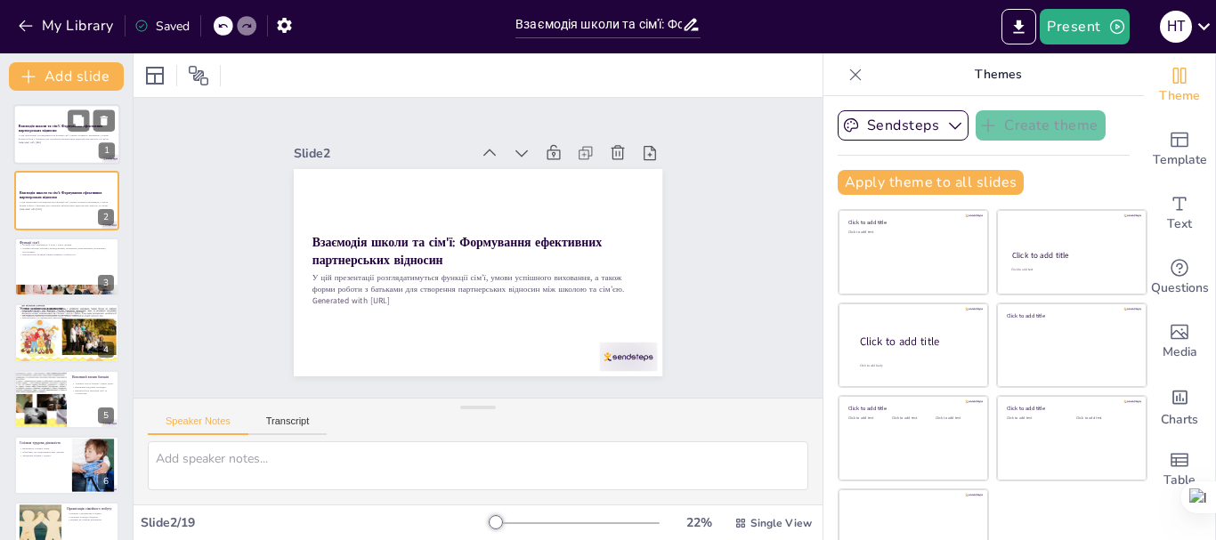
click at [68, 134] on p "У цій презентації розглядатимуться функції сім'ї, умови успішного виховання, а …" at bounding box center [67, 137] width 96 height 6
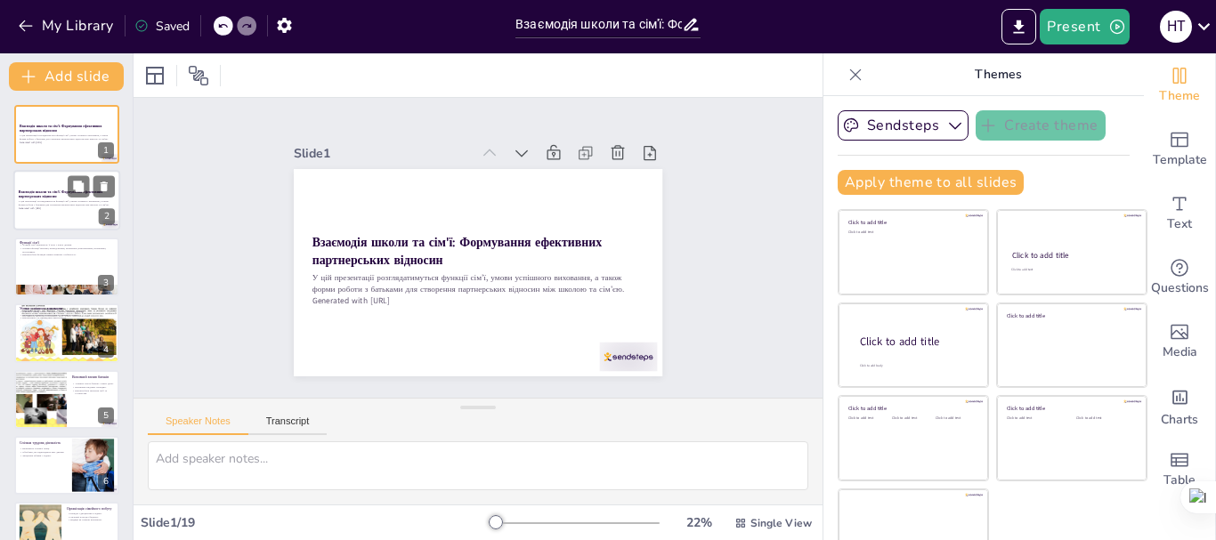
click at [71, 202] on p "У цій презентації розглядатимуться функції сім'ї, умови успішного виховання, а …" at bounding box center [67, 203] width 96 height 6
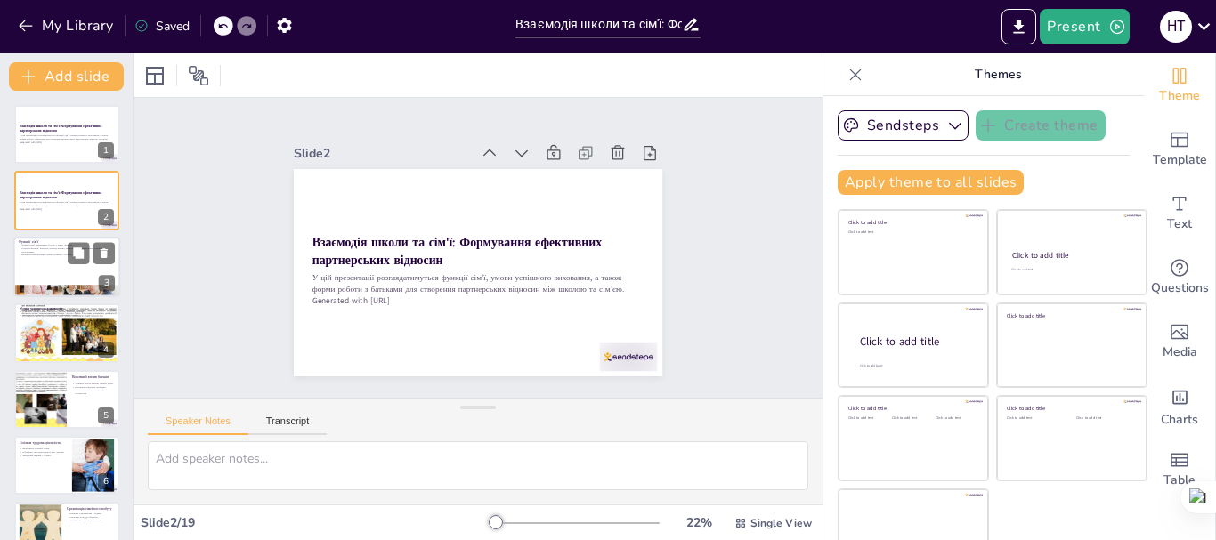
click at [59, 268] on div at bounding box center [66, 267] width 107 height 61
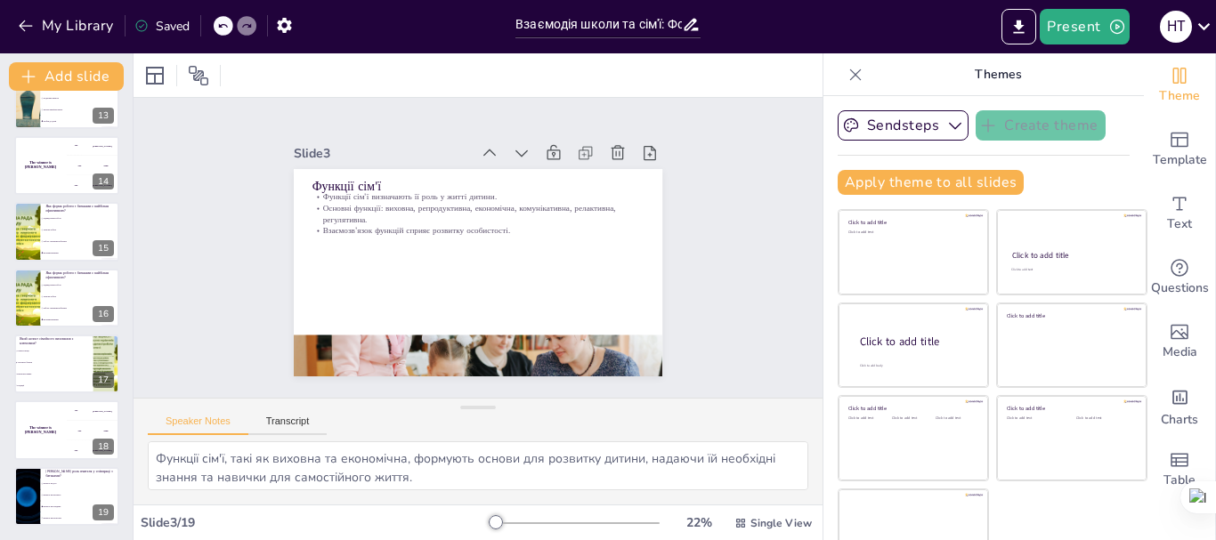
scroll to position [34, 0]
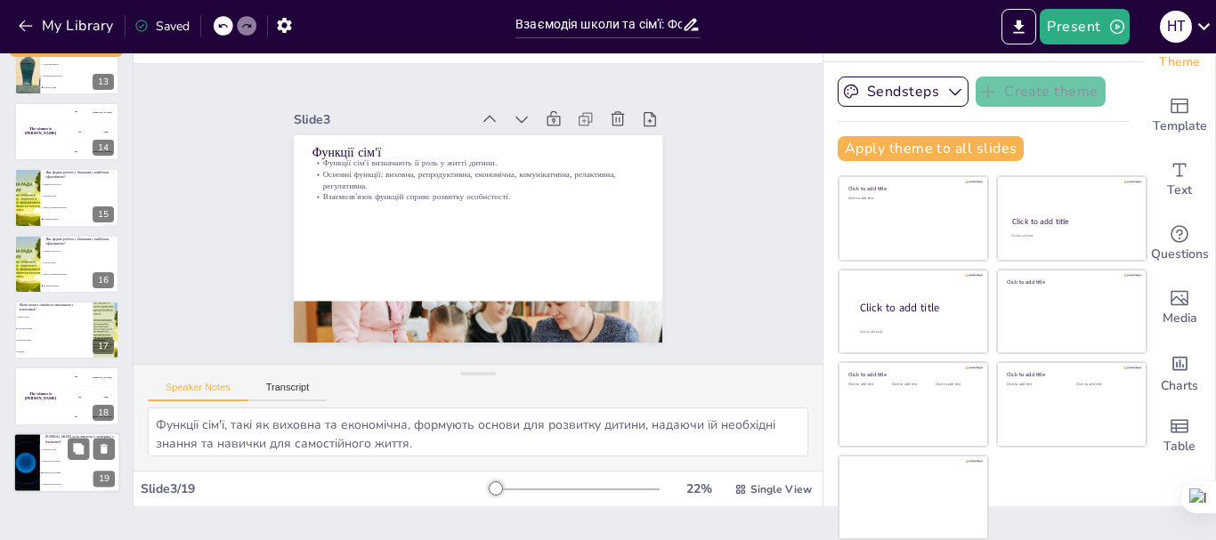
click at [61, 465] on li "Вчитель як авторитет" at bounding box center [80, 462] width 80 height 12
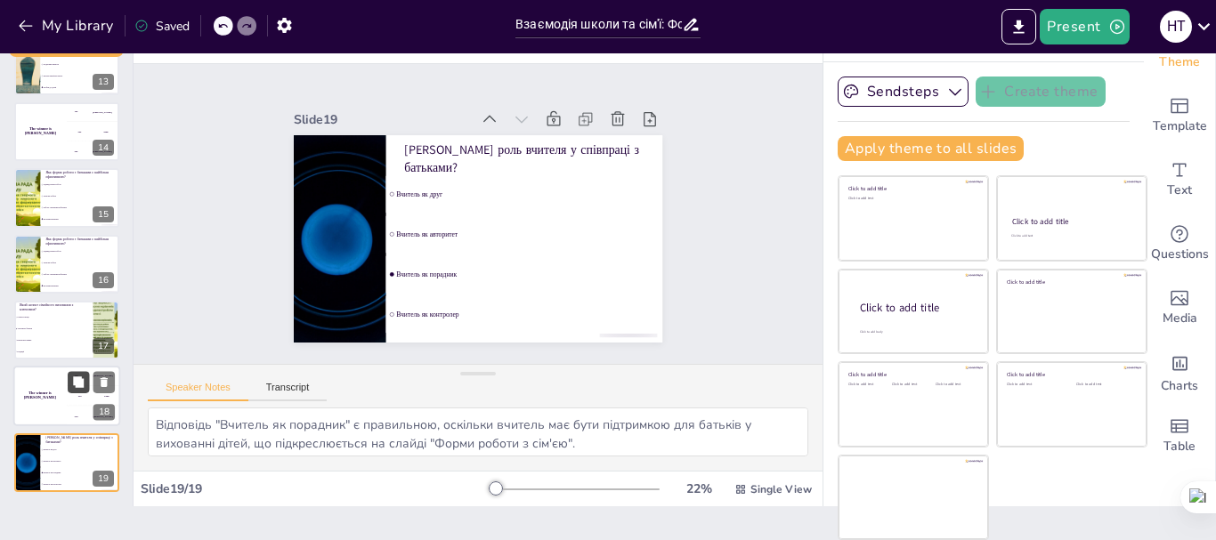
click at [74, 379] on icon at bounding box center [78, 382] width 11 height 11
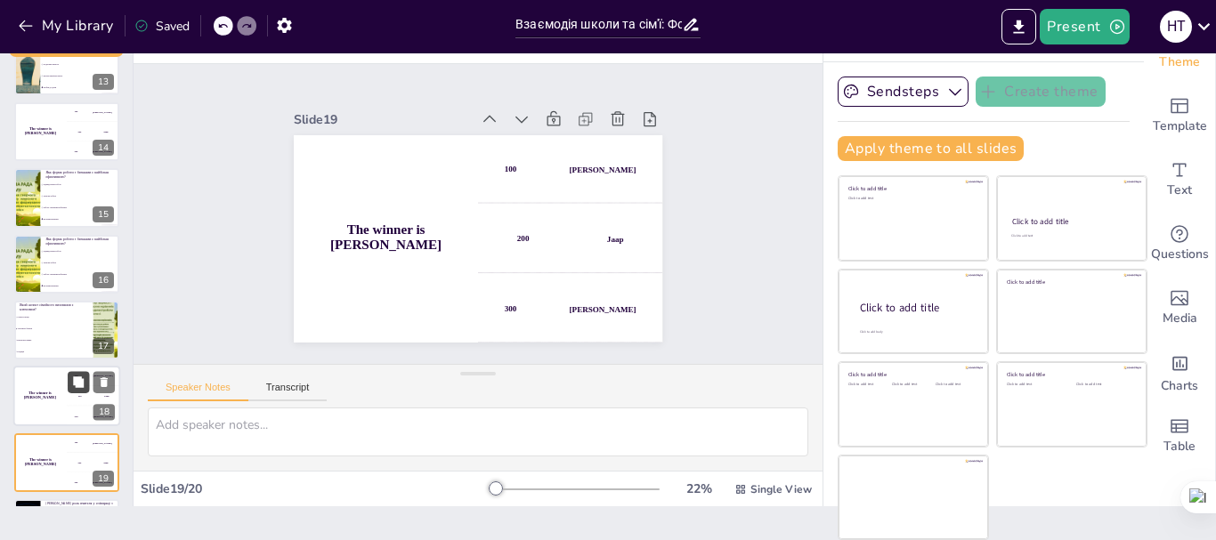
scroll to position [896, 0]
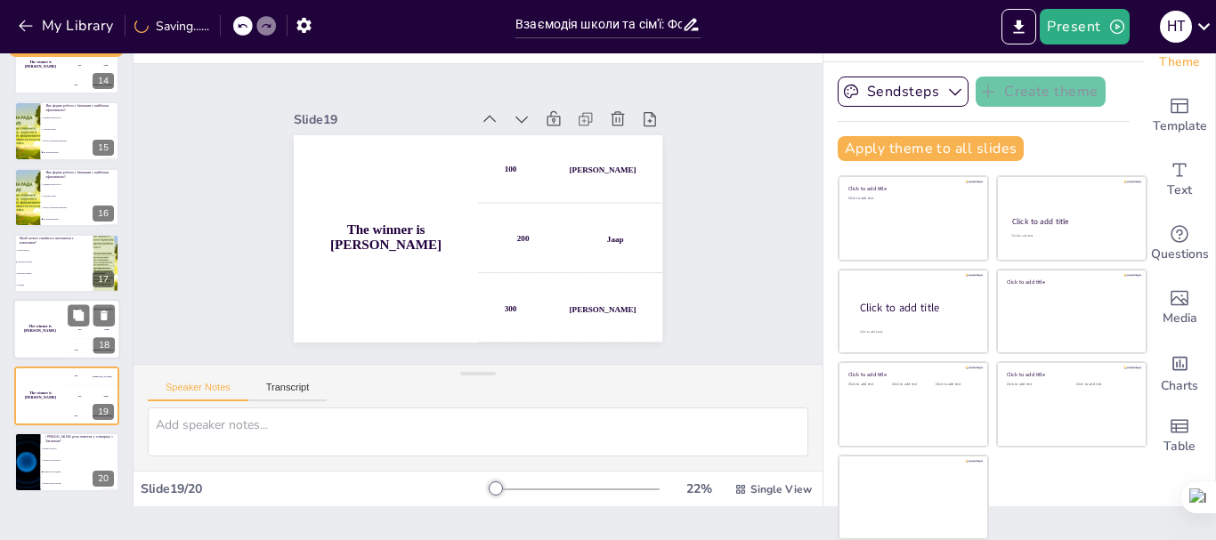
click at [70, 336] on div "200 Jaap" at bounding box center [93, 329] width 53 height 20
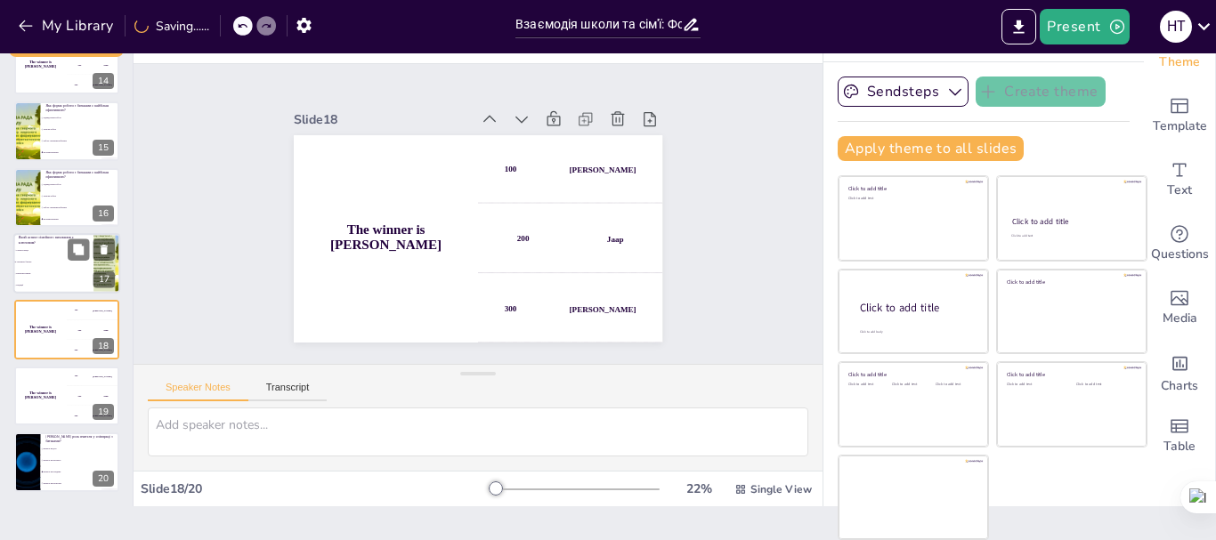
click at [54, 269] on li "Взаєморозуміння" at bounding box center [53, 274] width 80 height 12
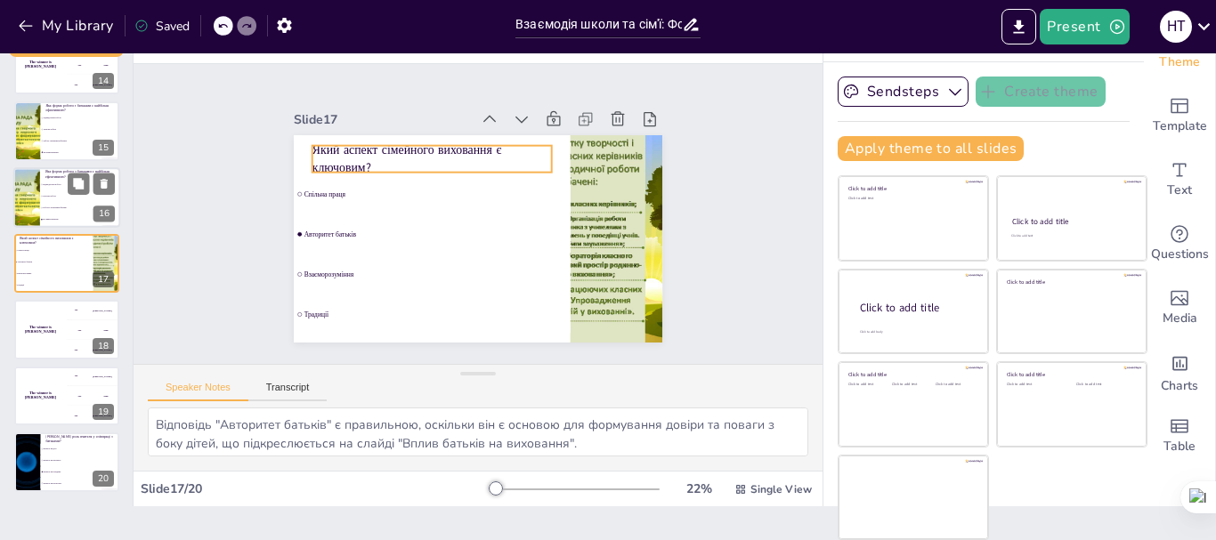
scroll to position [878, 0]
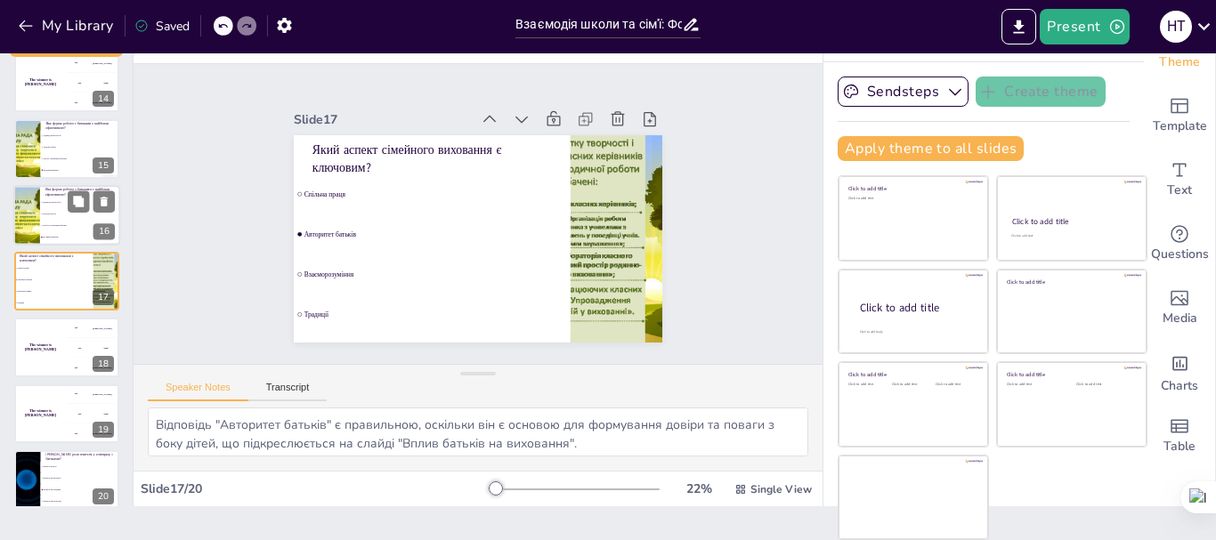
click at [59, 210] on li "Групова робота" at bounding box center [80, 214] width 80 height 12
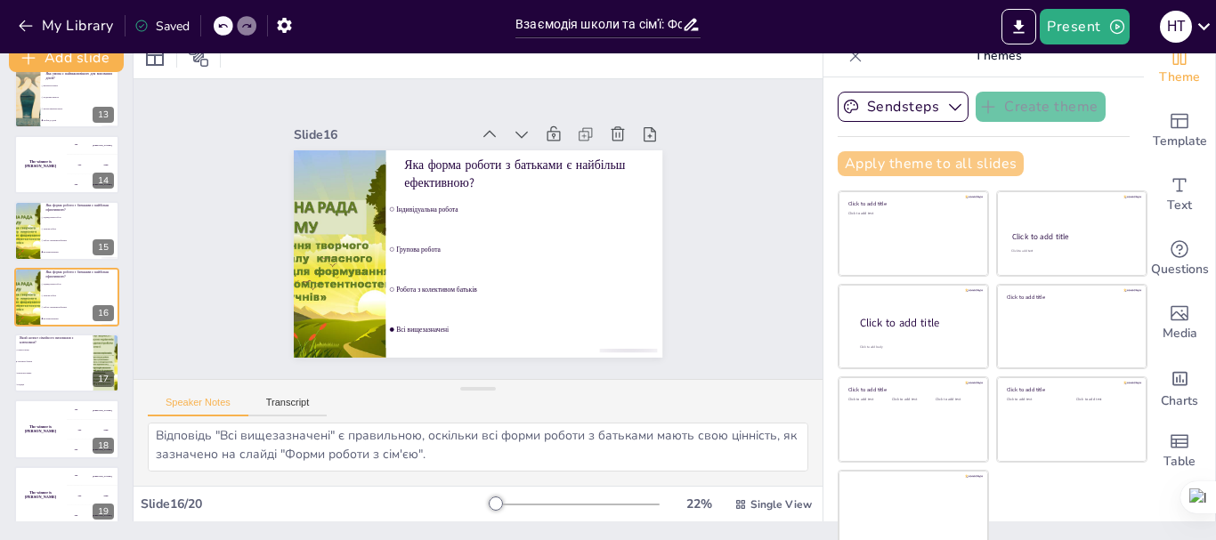
scroll to position [34, 0]
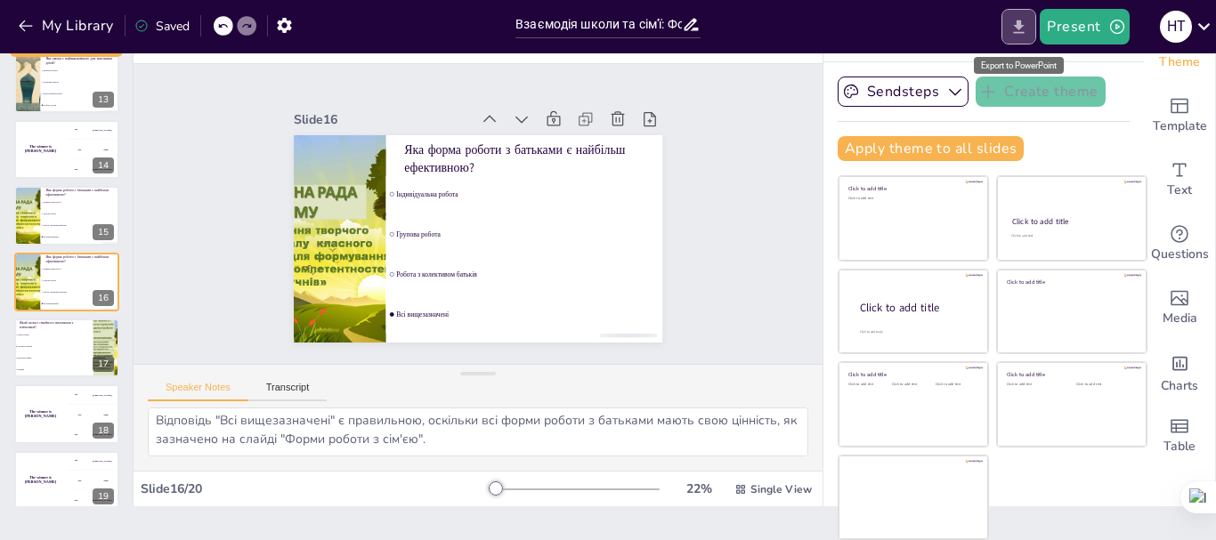
click at [1021, 27] on icon "Export to PowerPoint" at bounding box center [1019, 26] width 11 height 13
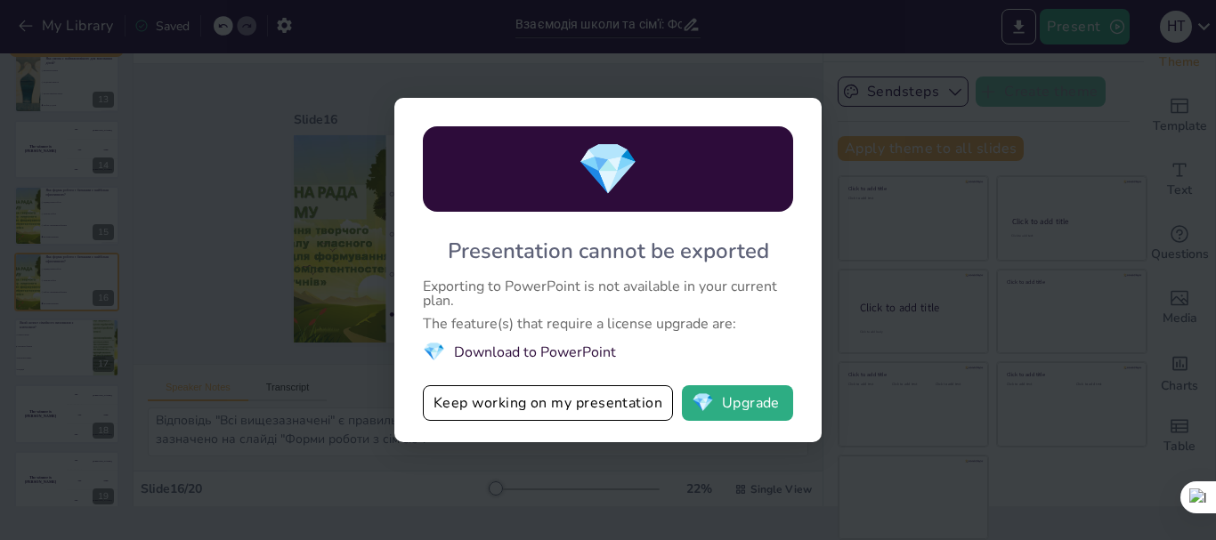
click at [505, 352] on li "💎 Download to PowerPoint" at bounding box center [608, 352] width 370 height 24
drag, startPoint x: 457, startPoint y: 246, endPoint x: 703, endPoint y: 246, distance: 246.5
click at [703, 246] on div "Presentation cannot be exported" at bounding box center [608, 251] width 321 height 28
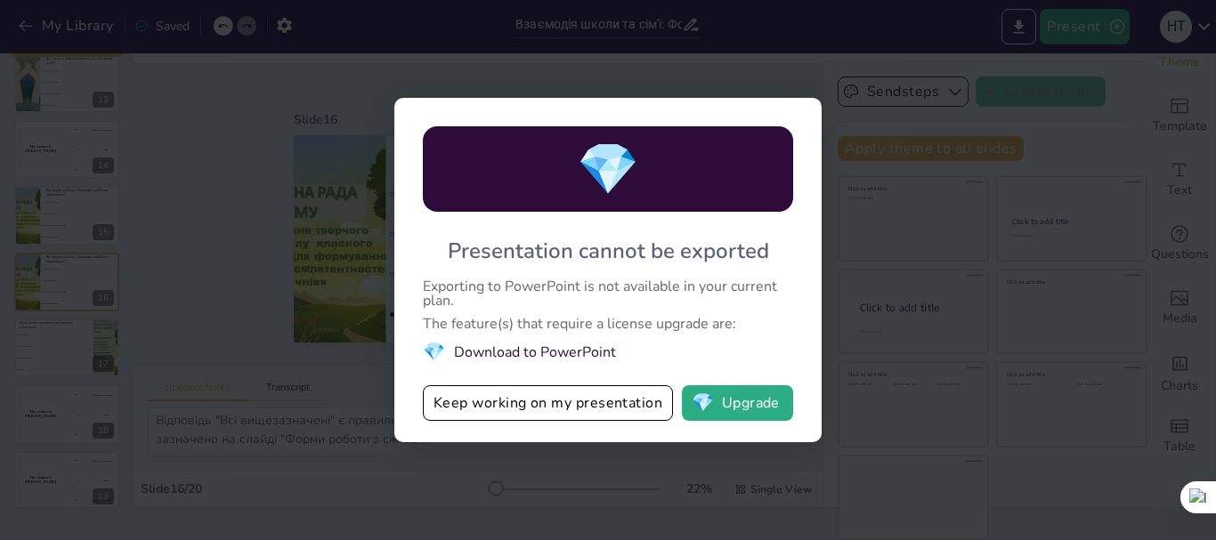
drag, startPoint x: 570, startPoint y: 280, endPoint x: 773, endPoint y: 282, distance: 203.8
click at [773, 282] on div "Exporting to PowerPoint is not available in your current plan." at bounding box center [608, 293] width 370 height 28
click at [750, 67] on div "💎 Presentation cannot be exported Exporting to PowerPoint is not available in y…" at bounding box center [608, 270] width 1216 height 540
click at [728, 87] on div "💎 Presentation cannot be exported Exporting to PowerPoint is not available in y…" at bounding box center [608, 270] width 1216 height 540
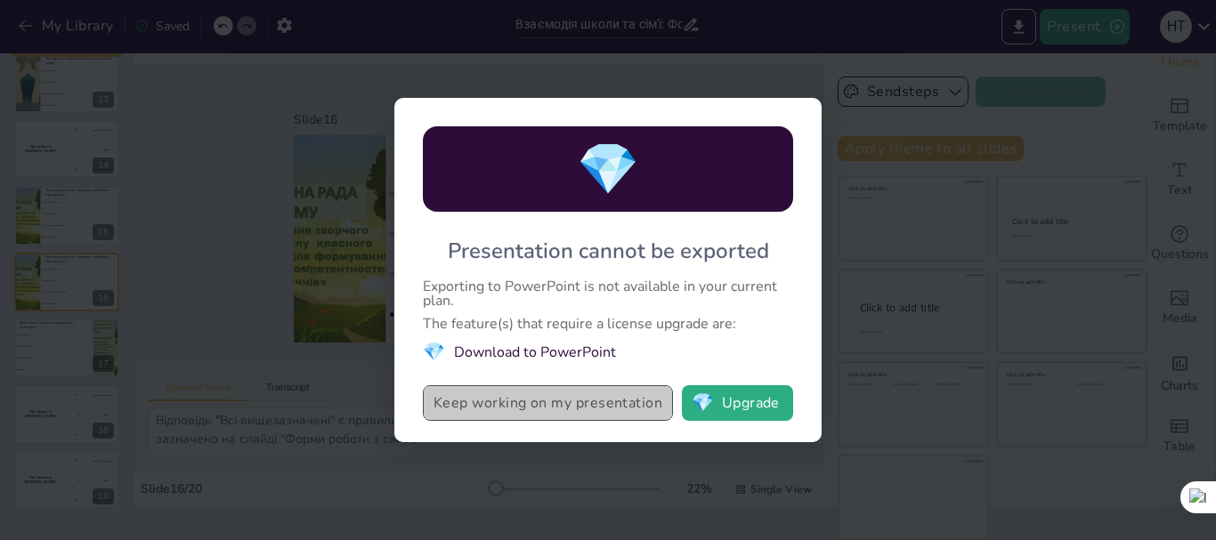
click at [554, 401] on button "Keep working on my presentation" at bounding box center [548, 403] width 250 height 36
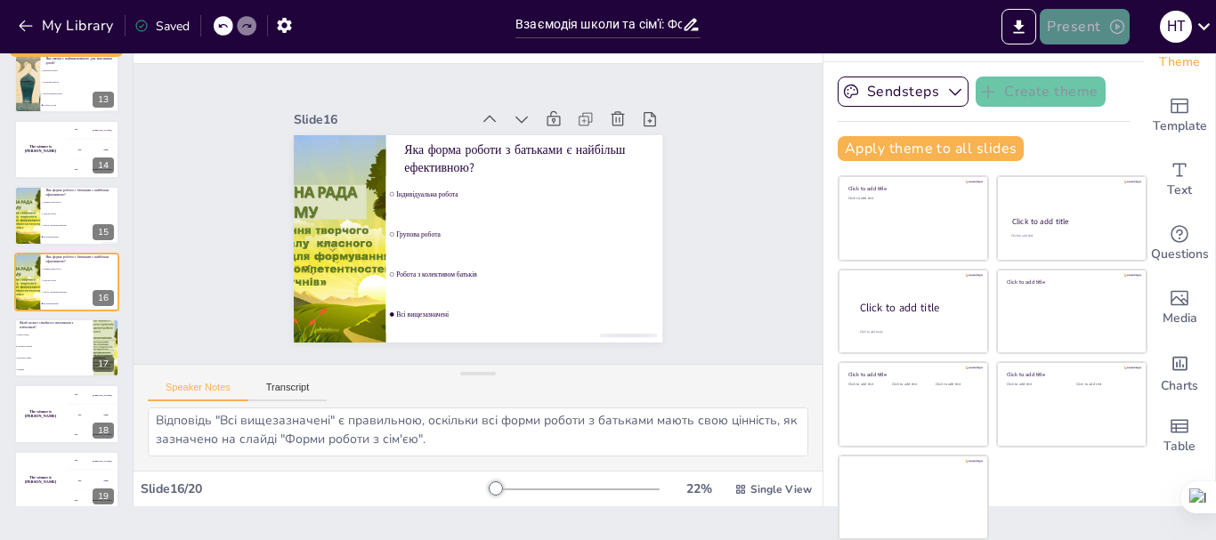
click at [1102, 24] on button "Present" at bounding box center [1083, 27] width 89 height 36
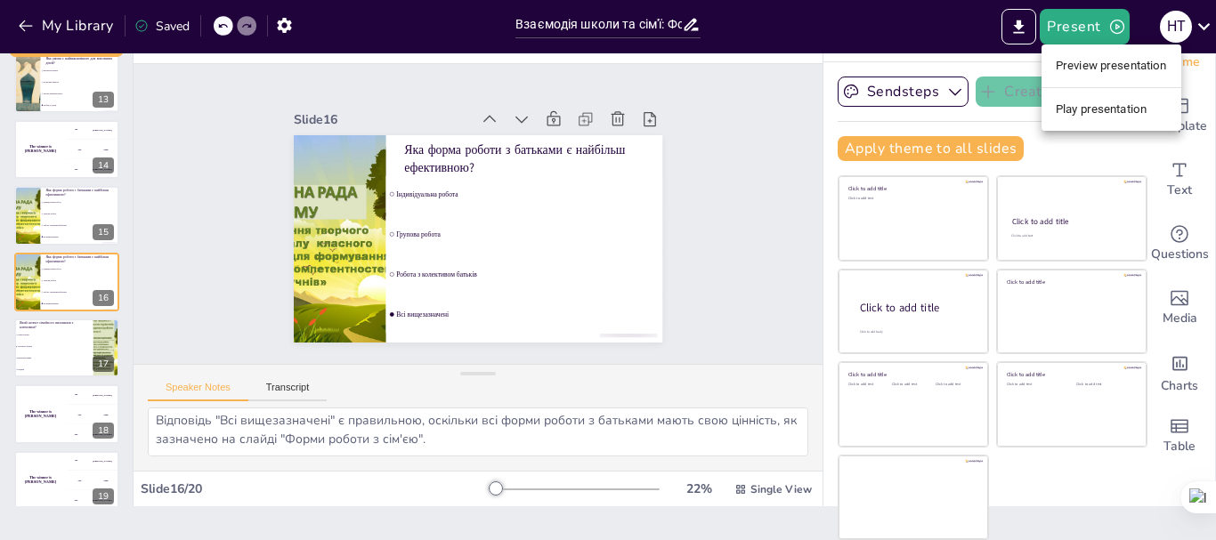
click at [1095, 68] on li "Preview presentation" at bounding box center [1111, 66] width 140 height 28
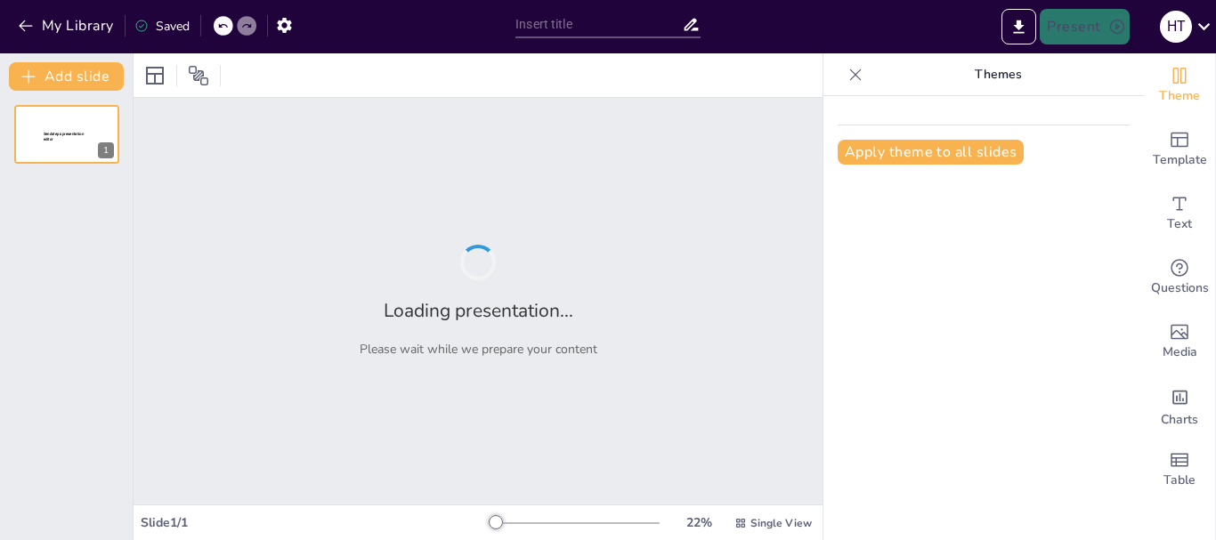
type input "Взаємодія школи та сім'ї: Формування ефективних партнерських відносин"
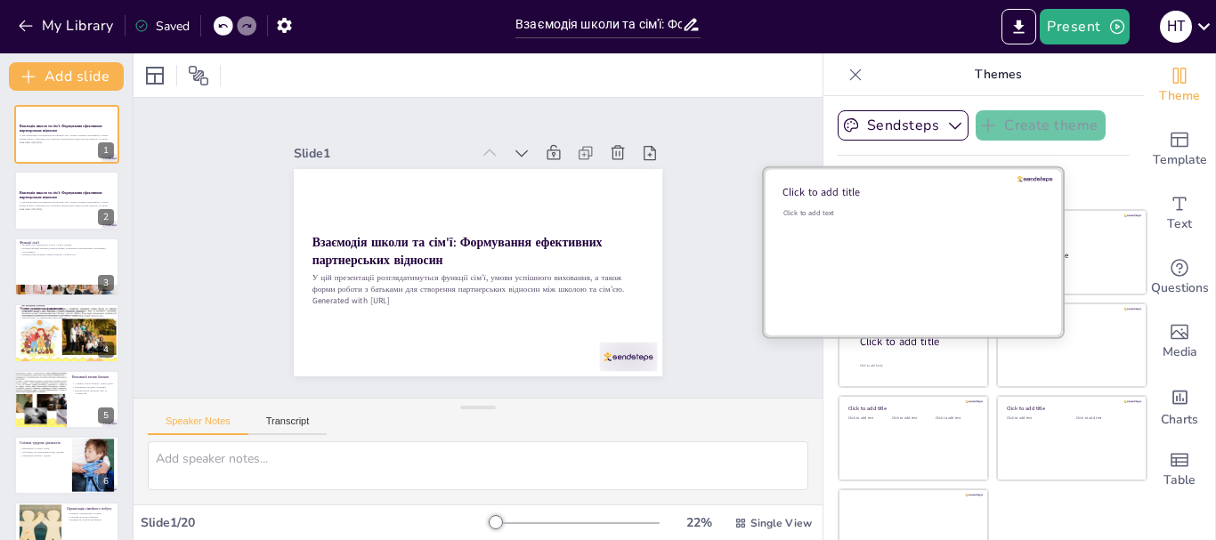
checkbox input "true"
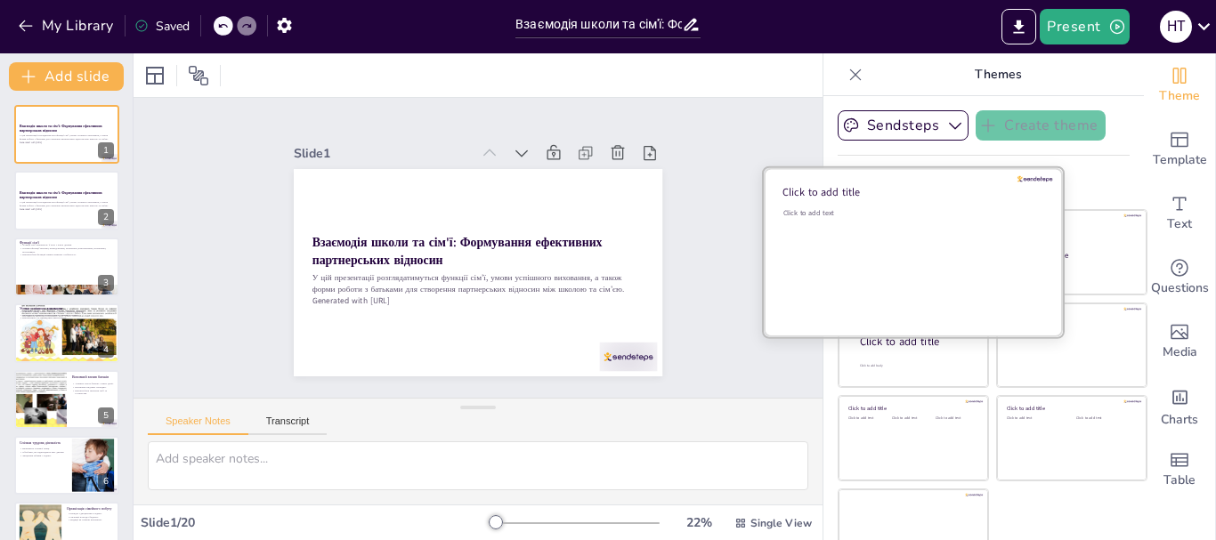
checkbox input "true"
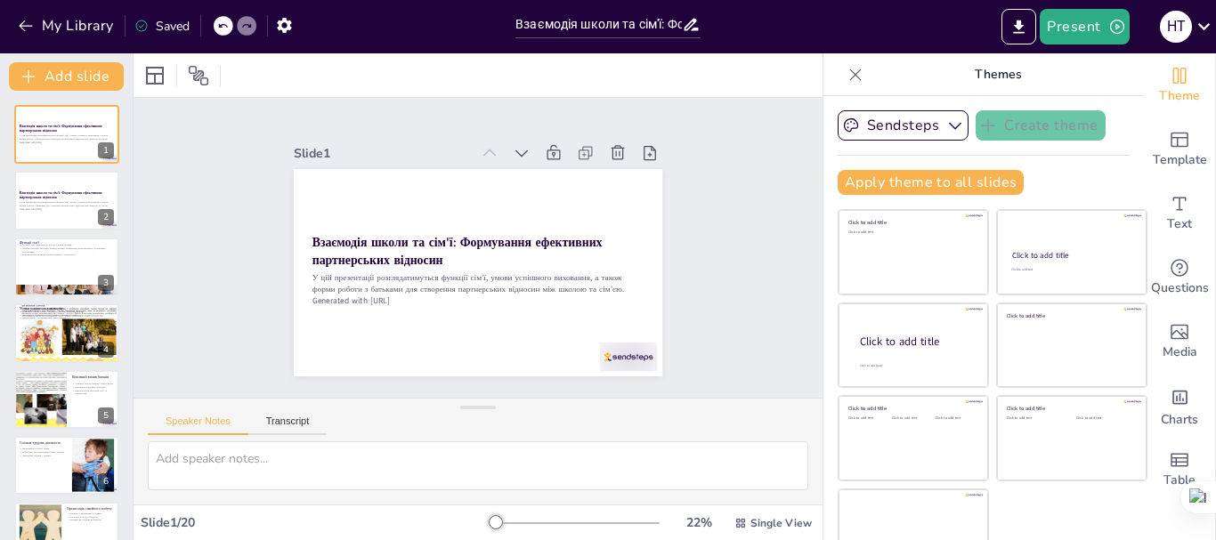
checkbox input "true"
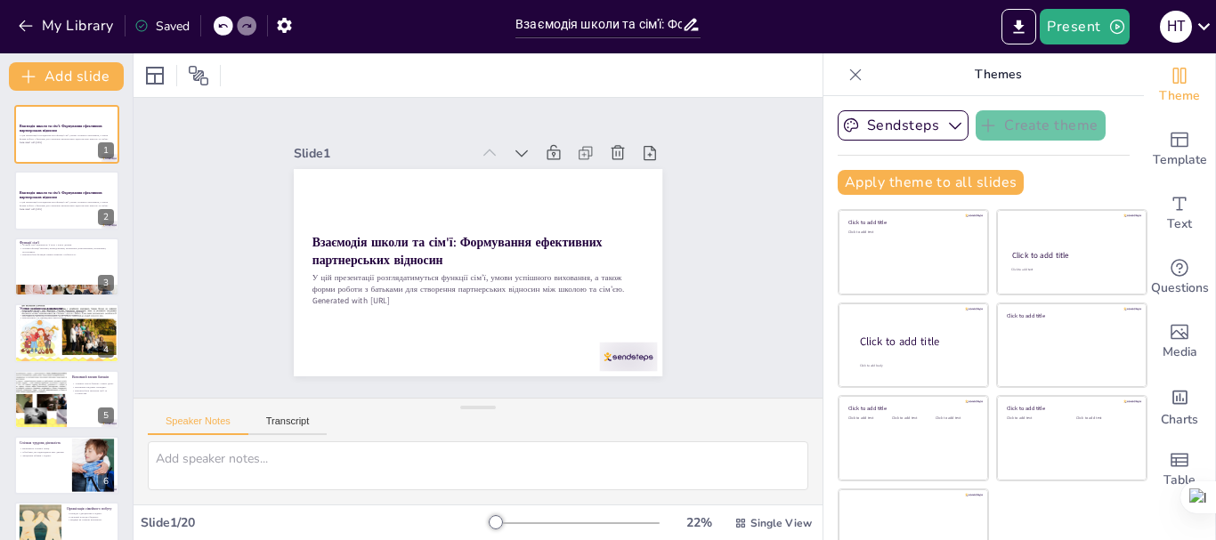
checkbox input "true"
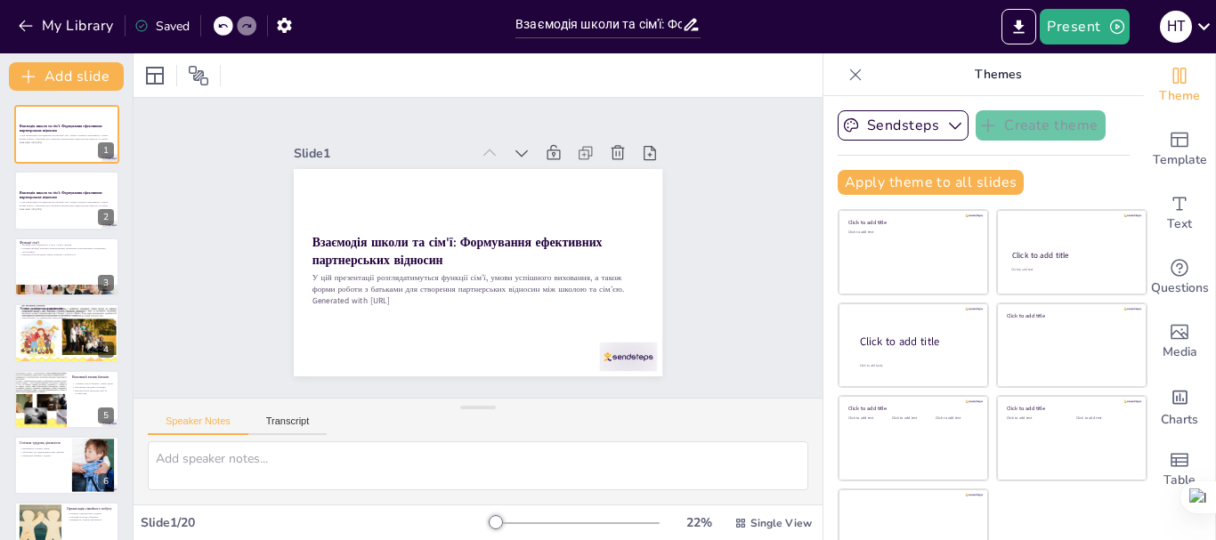
checkbox input "true"
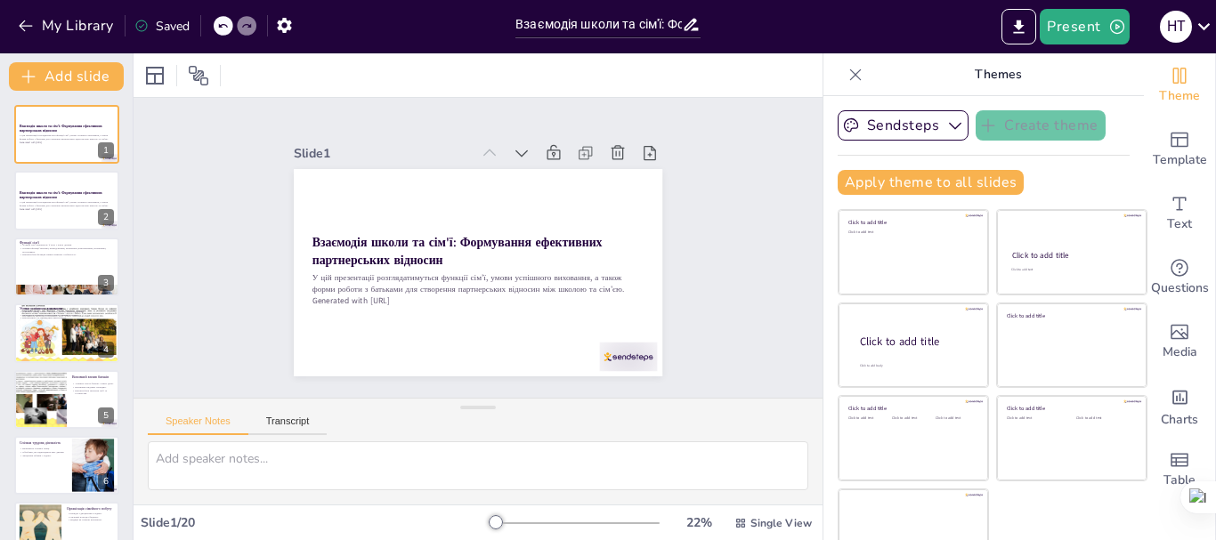
checkbox input "true"
click at [164, 28] on div "Saved" at bounding box center [161, 26] width 55 height 17
click at [688, 24] on icon at bounding box center [690, 25] width 14 height 12
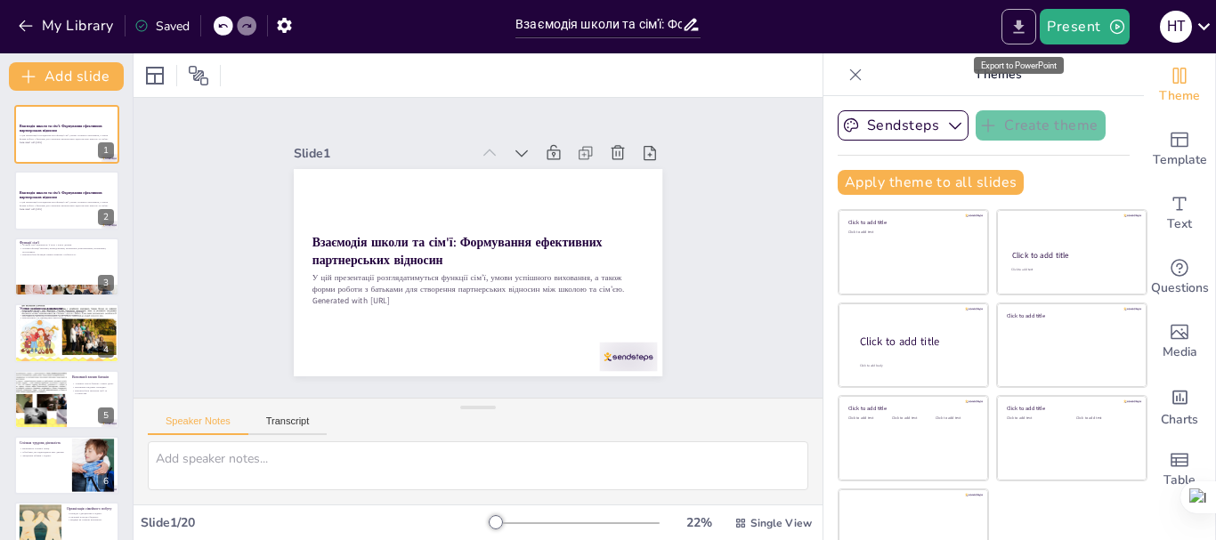
click at [1016, 24] on icon "Export to PowerPoint" at bounding box center [1018, 27] width 19 height 19
